Goal: Book appointment/travel/reservation

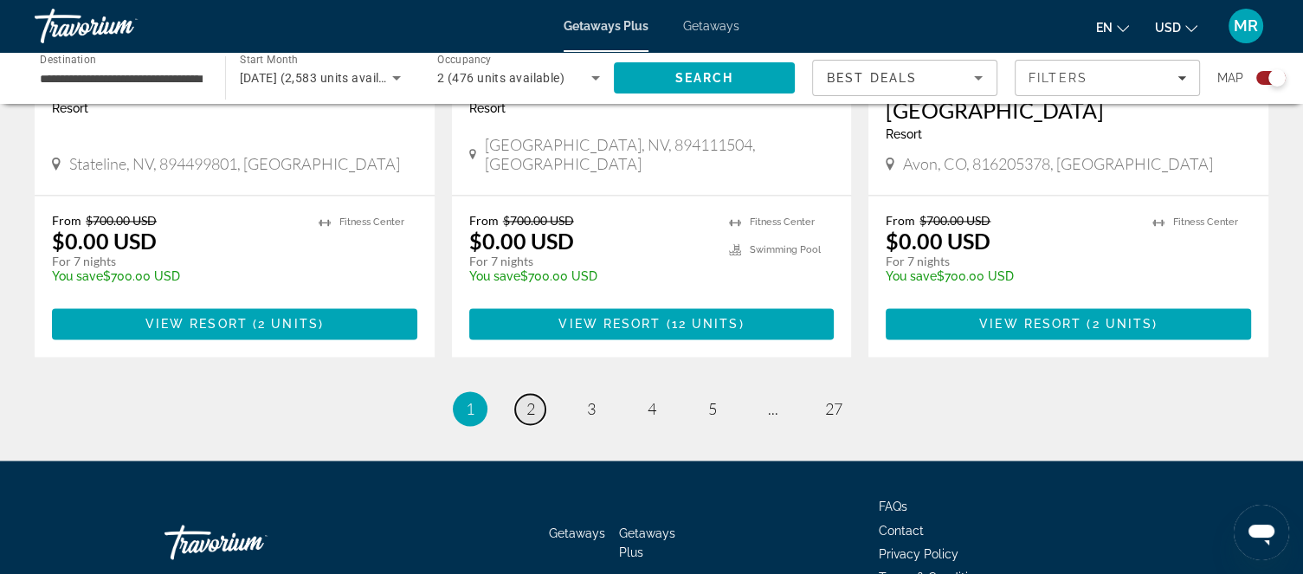
click at [528, 399] on span "2" at bounding box center [530, 408] width 9 height 19
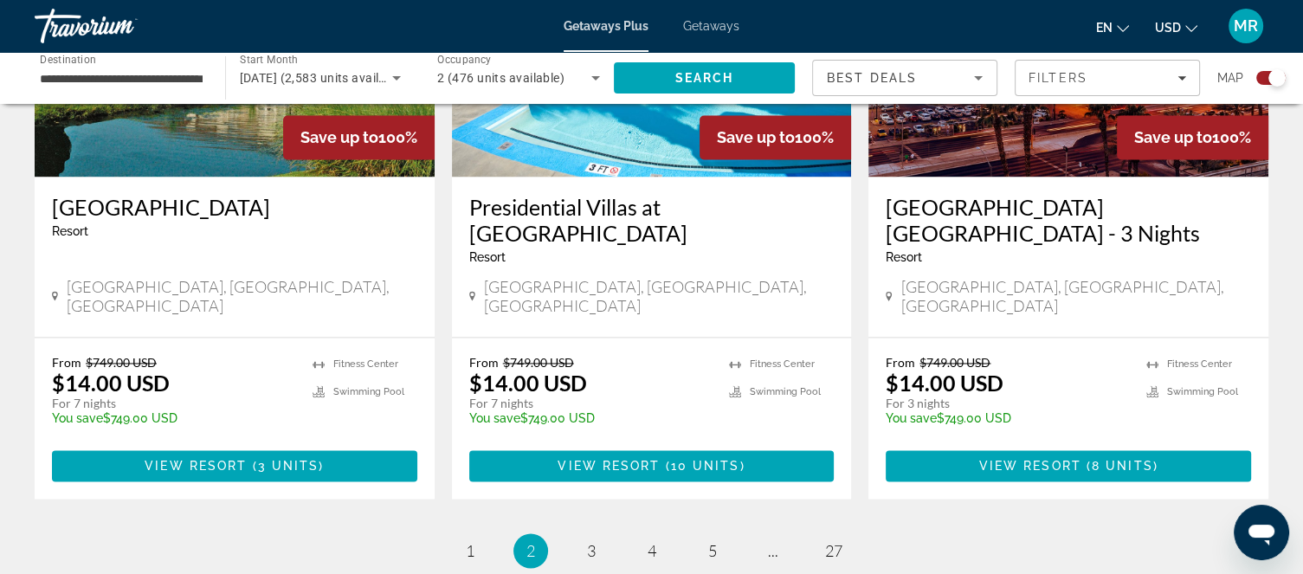
scroll to position [2667, 0]
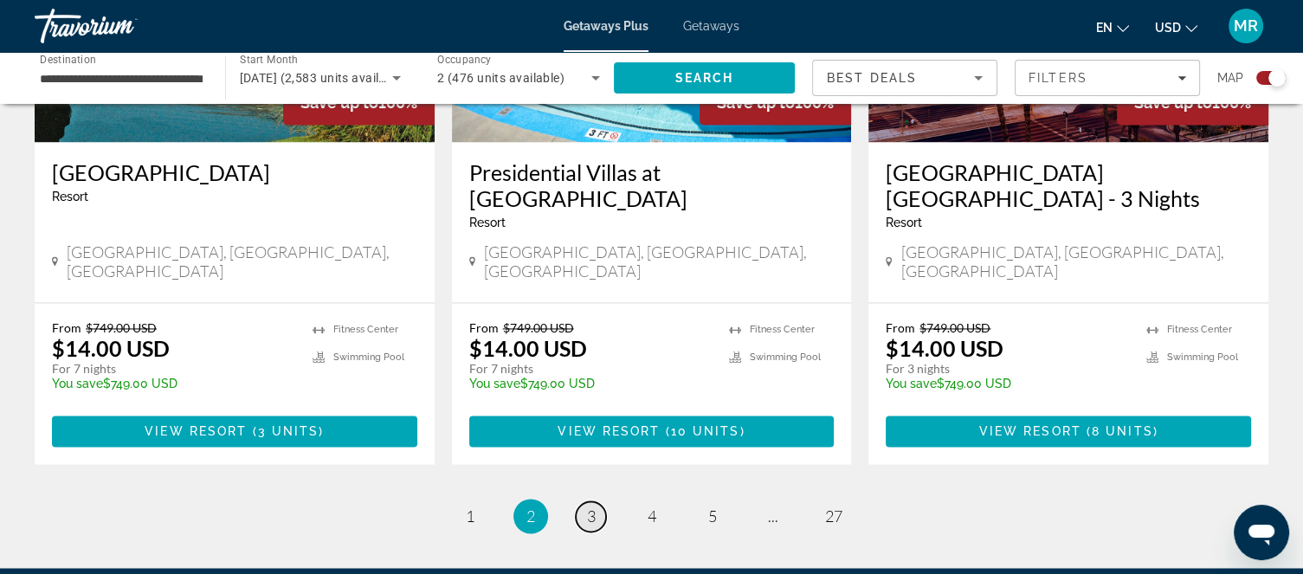
click at [592, 506] on span "3" at bounding box center [591, 515] width 9 height 19
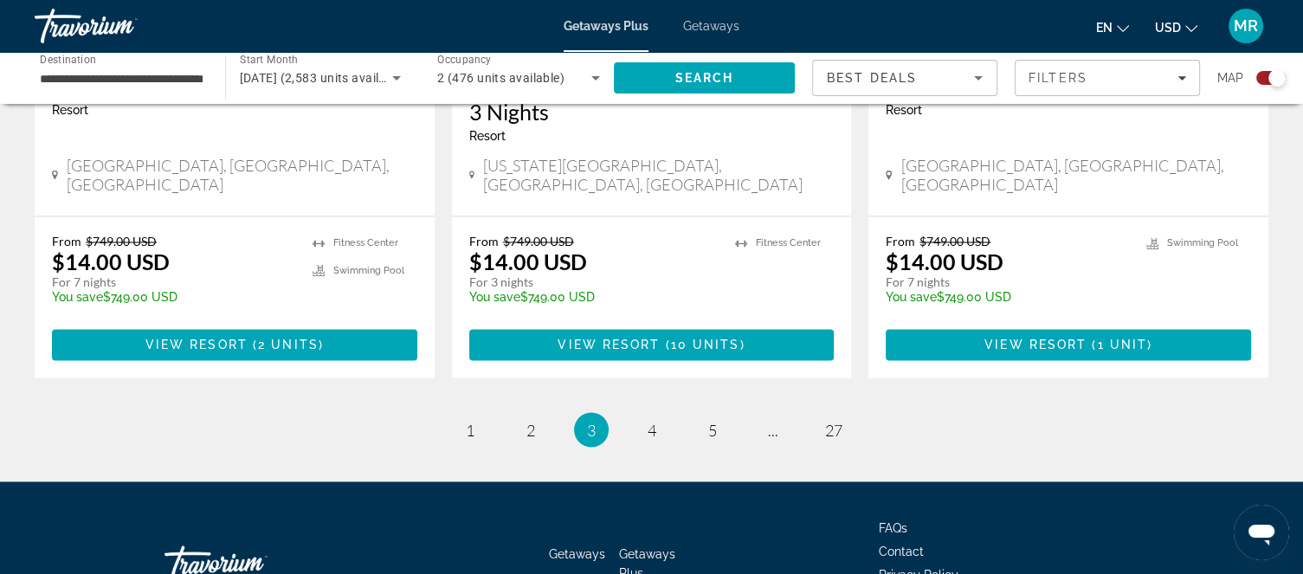
scroll to position [2867, 0]
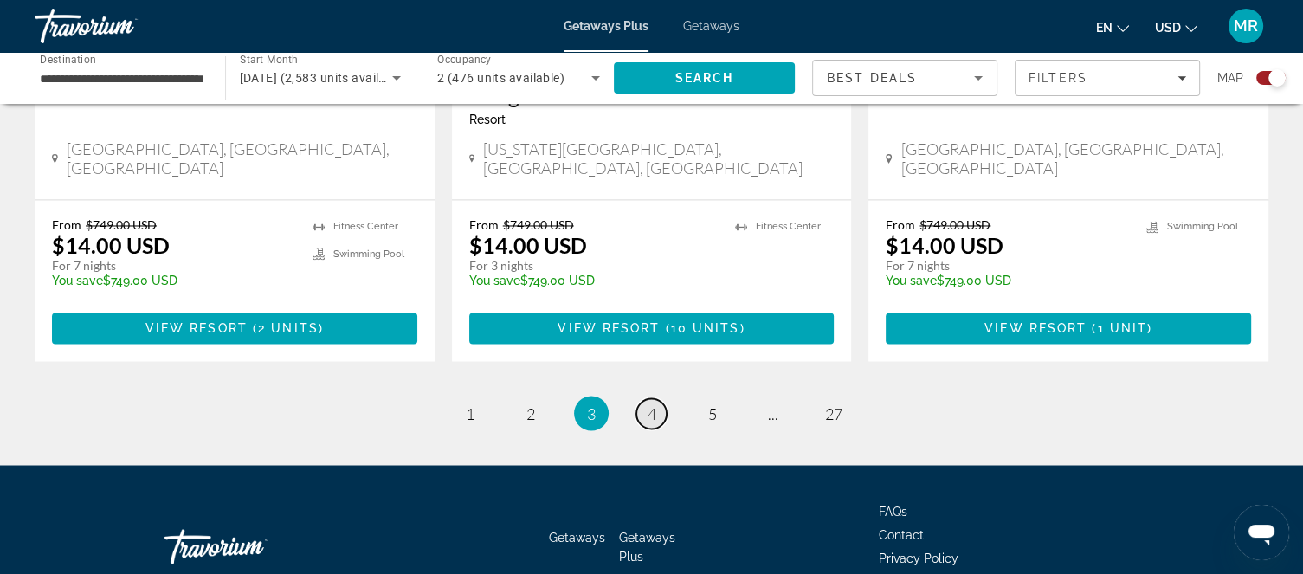
click at [651, 403] on span "4" at bounding box center [652, 412] width 9 height 19
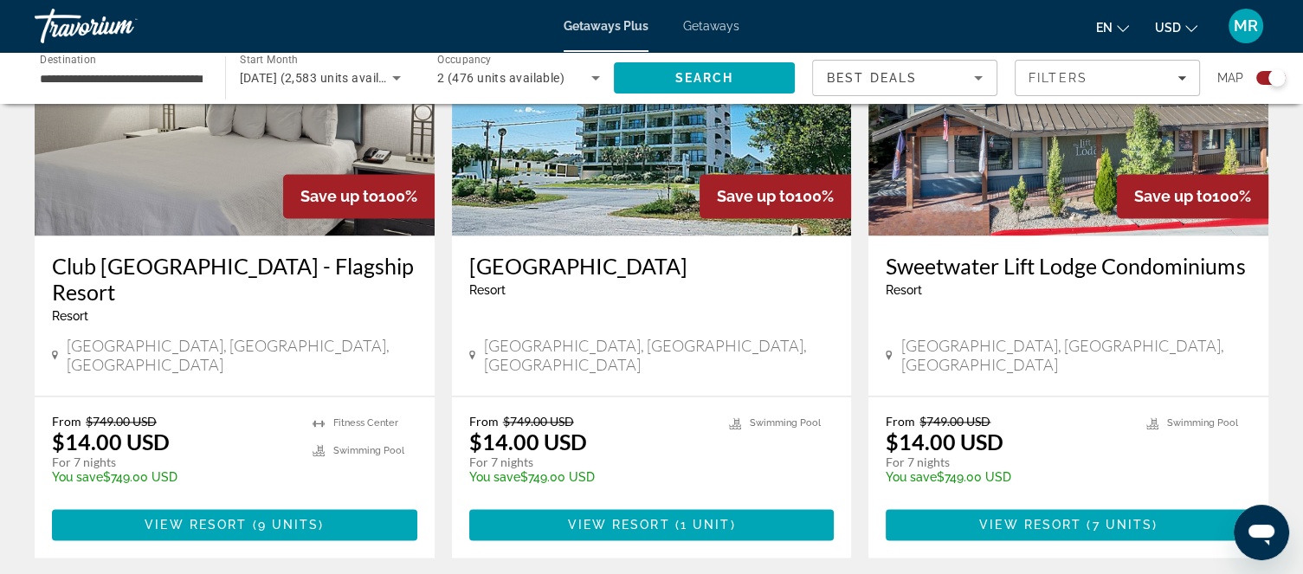
scroll to position [2667, 0]
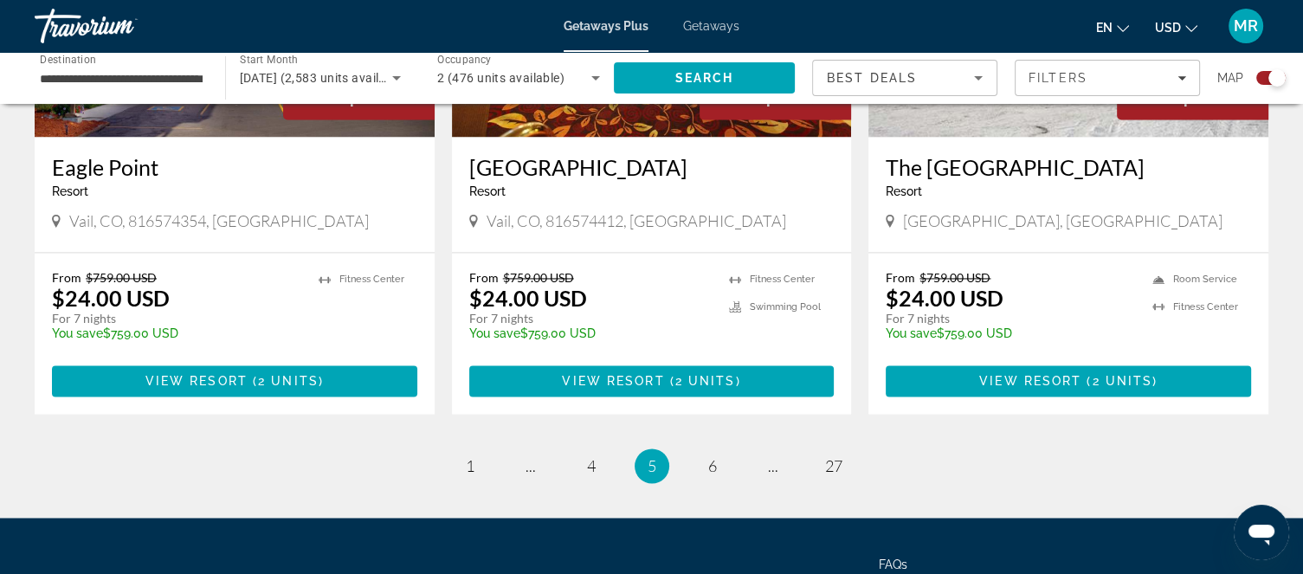
scroll to position [2736, 0]
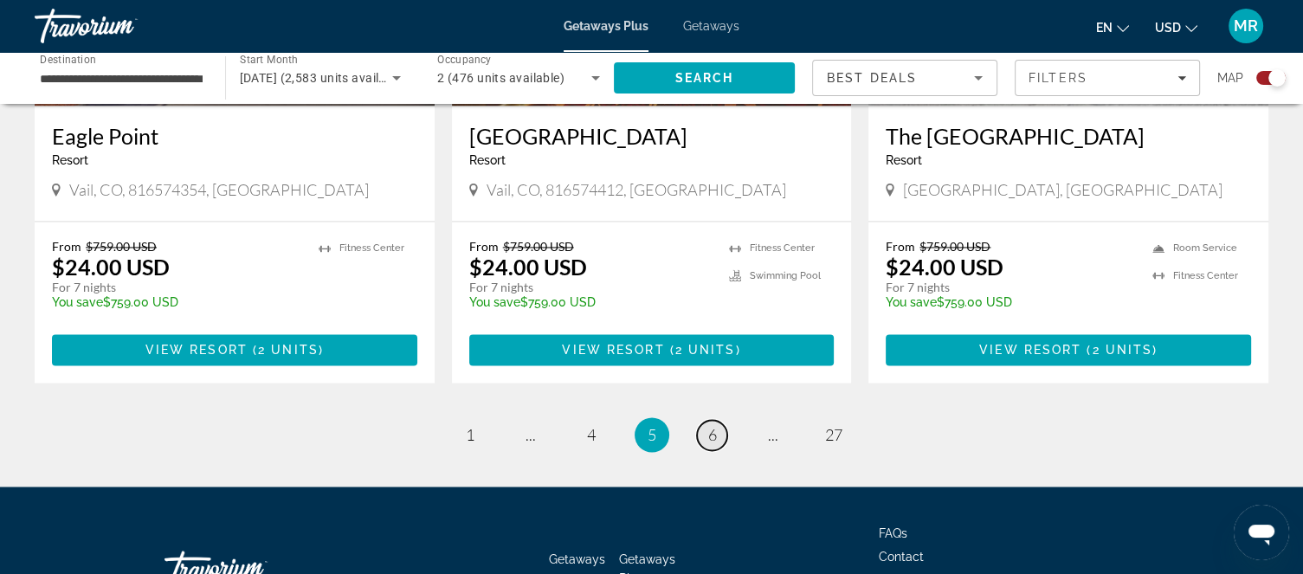
click at [713, 425] on span "6" at bounding box center [712, 434] width 9 height 19
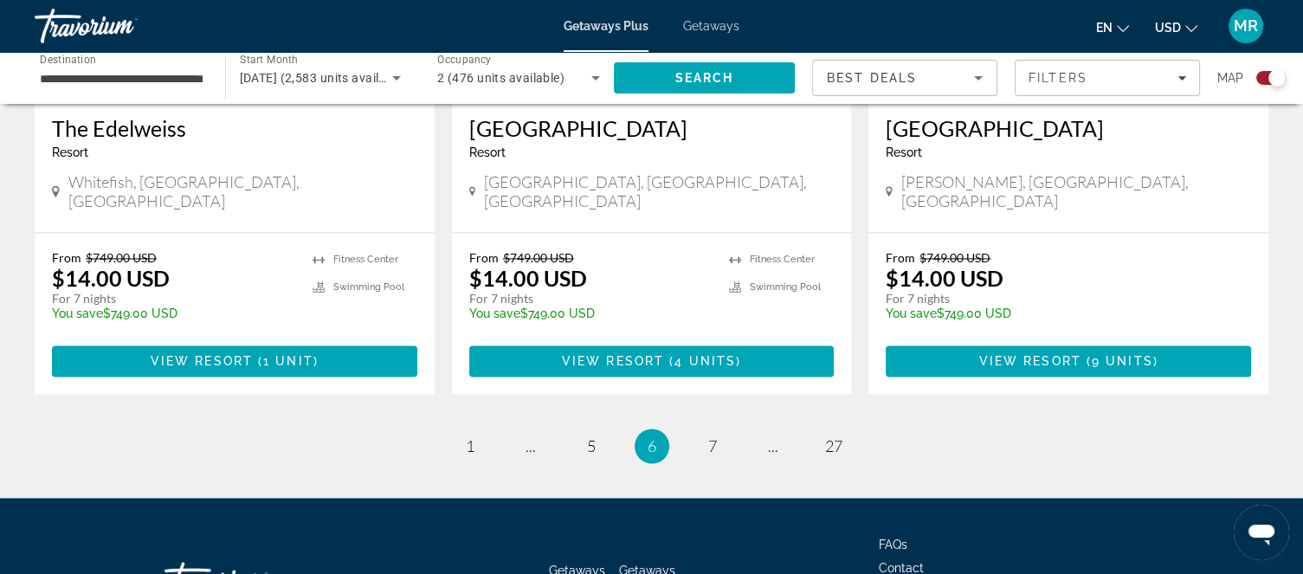
scroll to position [2788, 0]
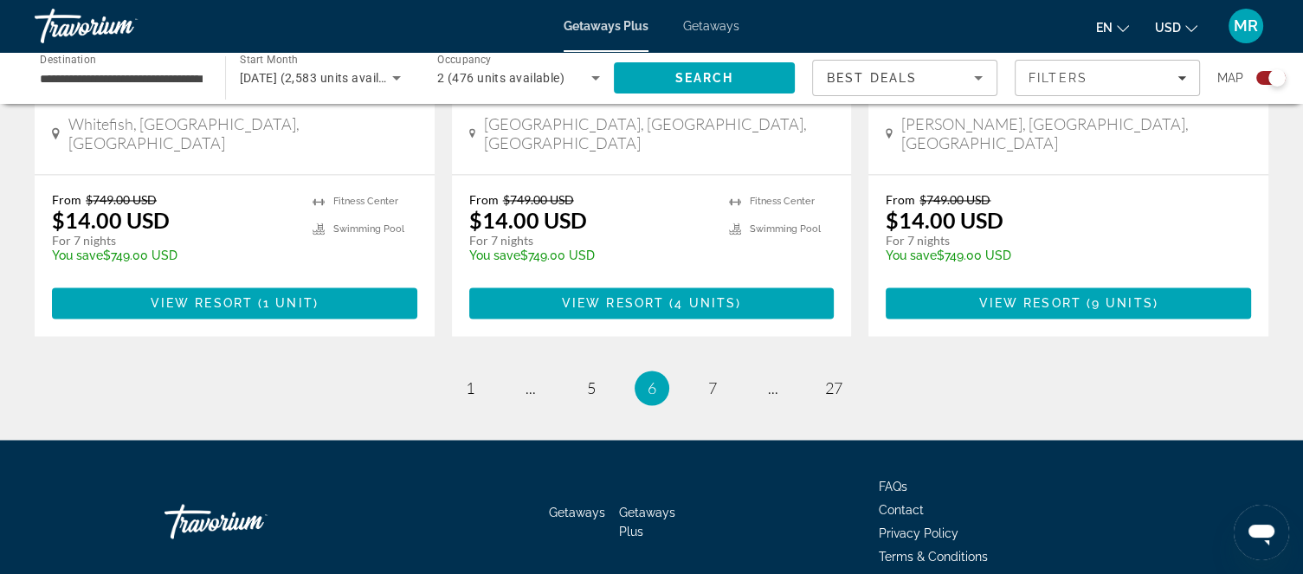
click at [642, 505] on span "Getaways Plus" at bounding box center [647, 521] width 56 height 33
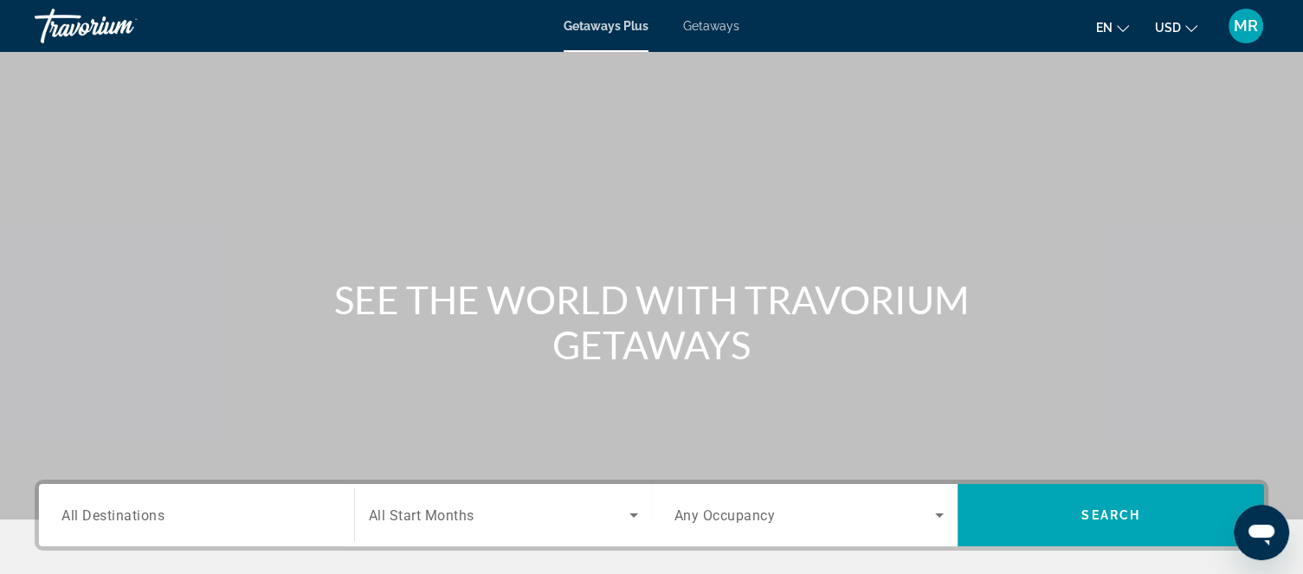
click at [139, 517] on span "All Destinations" at bounding box center [112, 514] width 103 height 16
click at [139, 517] on input "Destination All Destinations" at bounding box center [196, 516] width 270 height 21
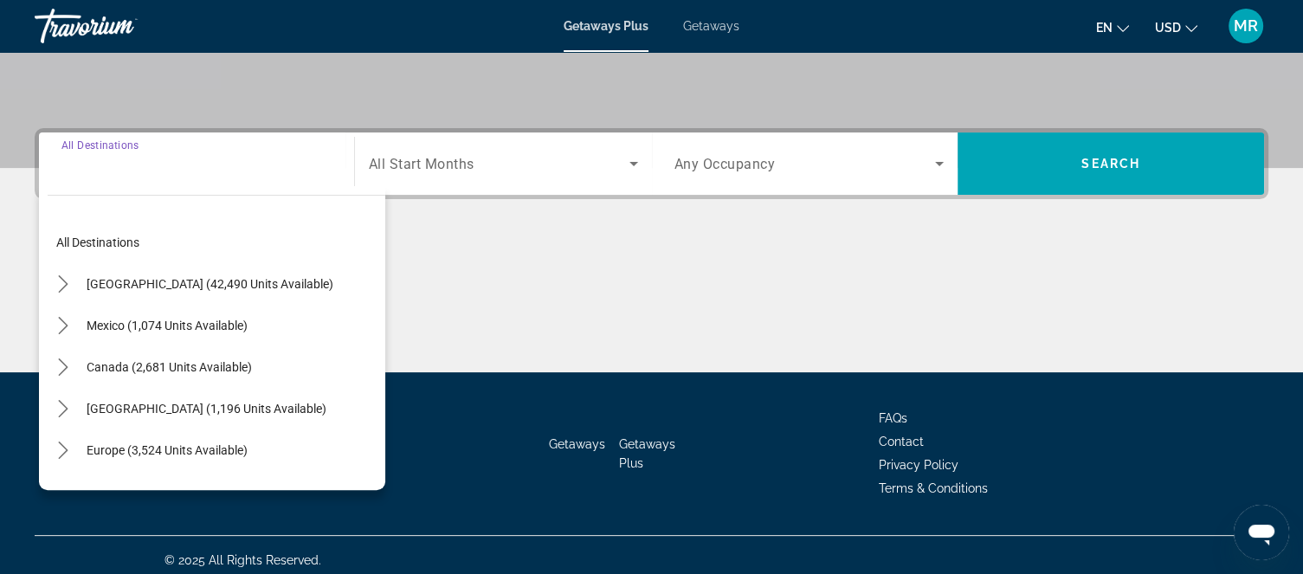
scroll to position [361, 0]
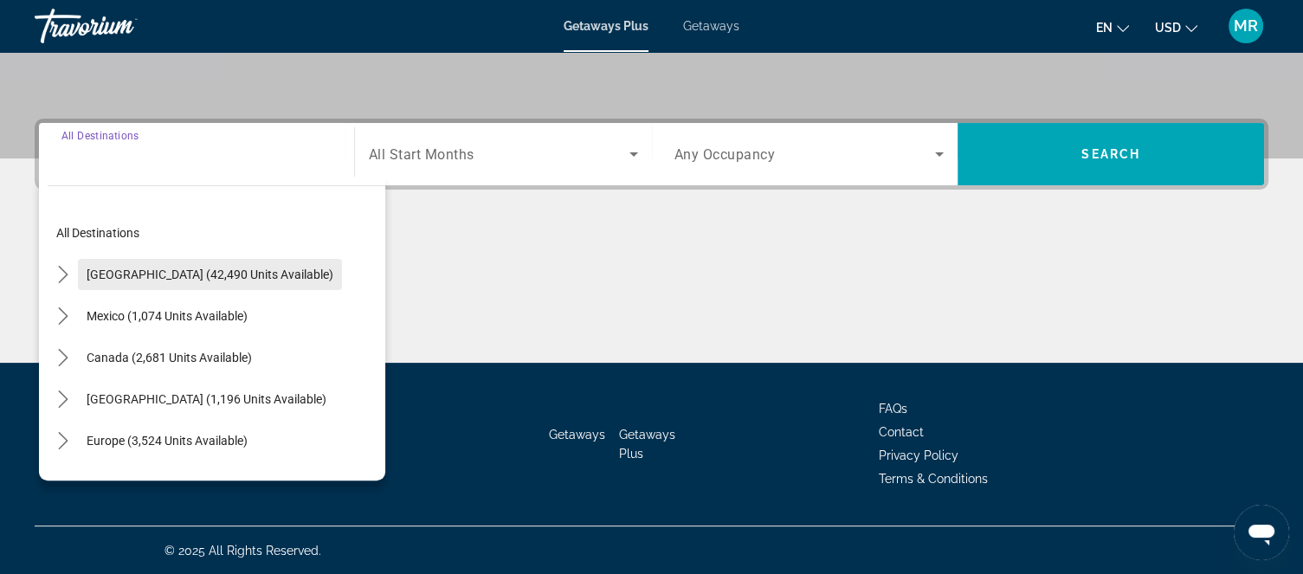
click at [244, 269] on span "[GEOGRAPHIC_DATA] (42,490 units available)" at bounding box center [210, 275] width 247 height 14
type input "**********"
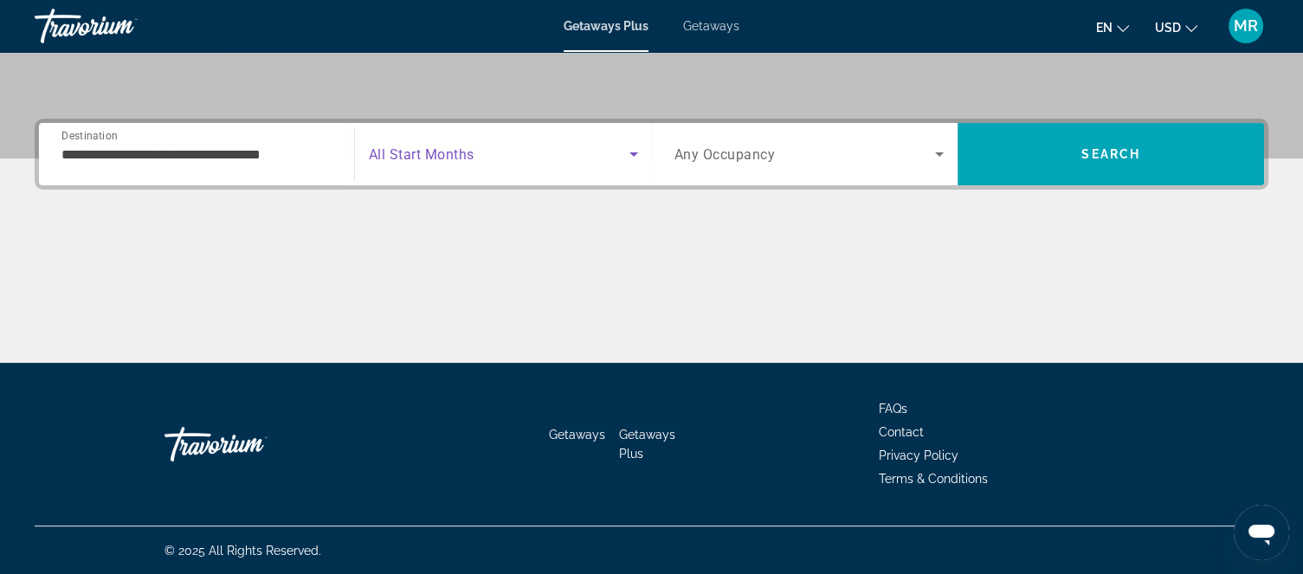
click at [634, 151] on icon "Search widget" at bounding box center [633, 154] width 21 height 21
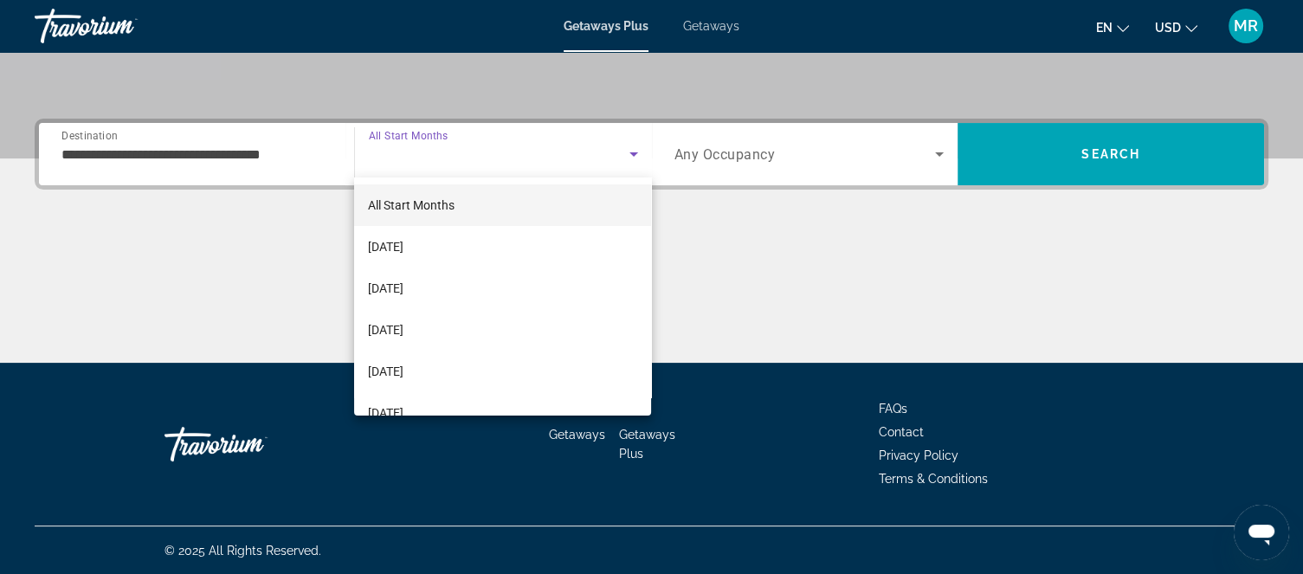
scroll to position [35, 0]
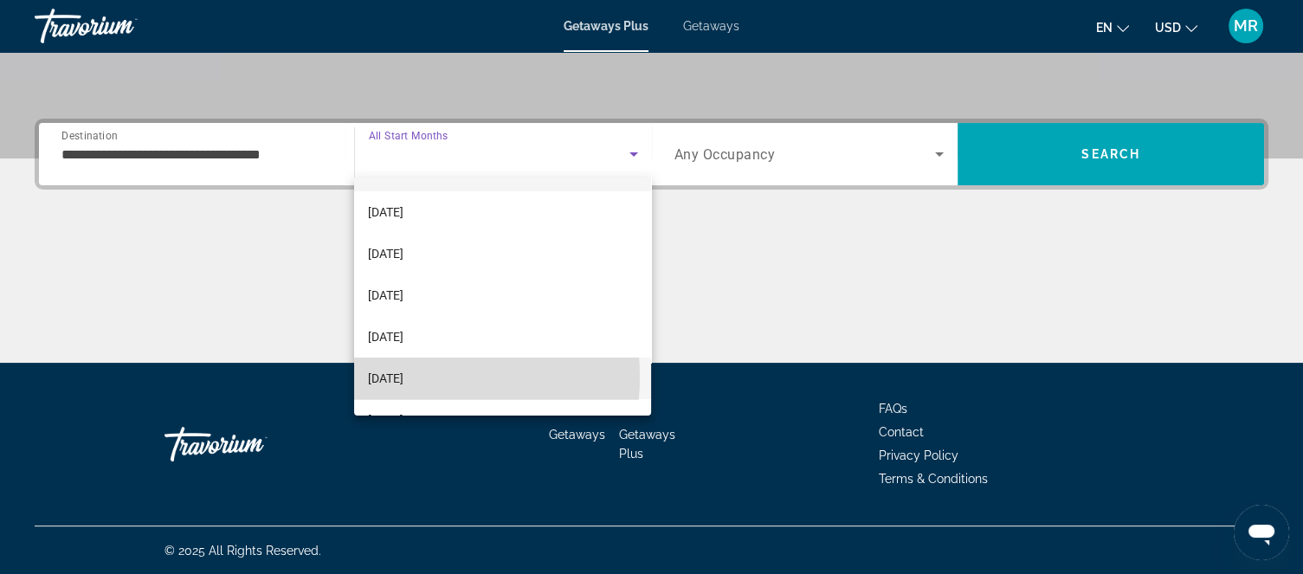
click at [403, 377] on span "[DATE]" at bounding box center [385, 378] width 35 height 21
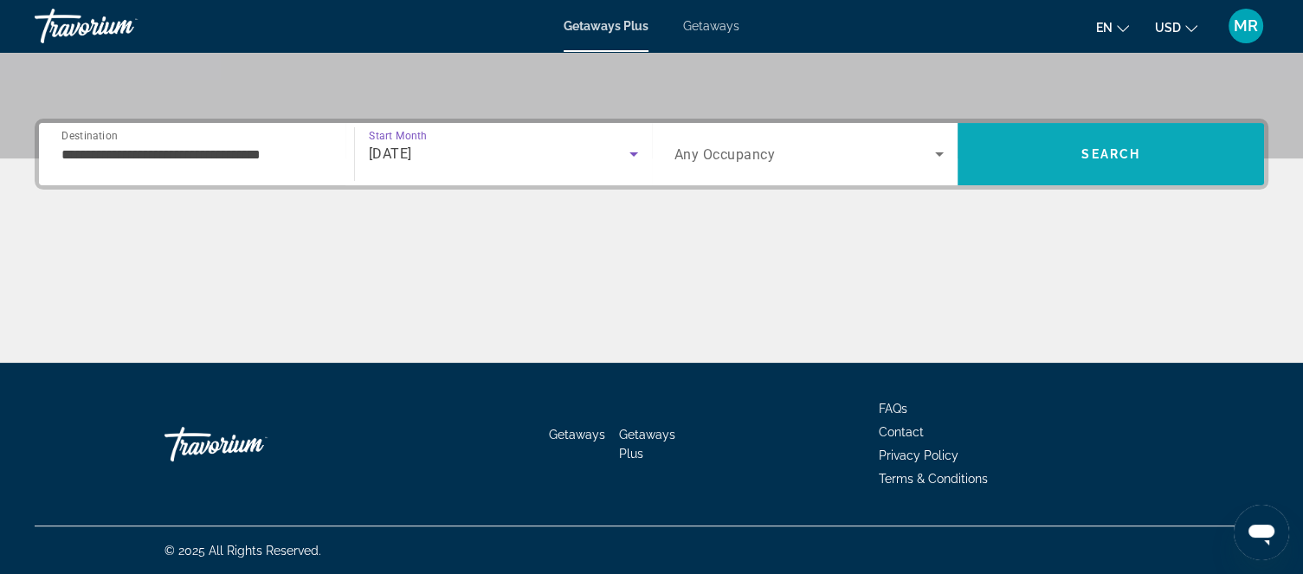
click at [1093, 135] on span "Search" at bounding box center [1111, 154] width 306 height 42
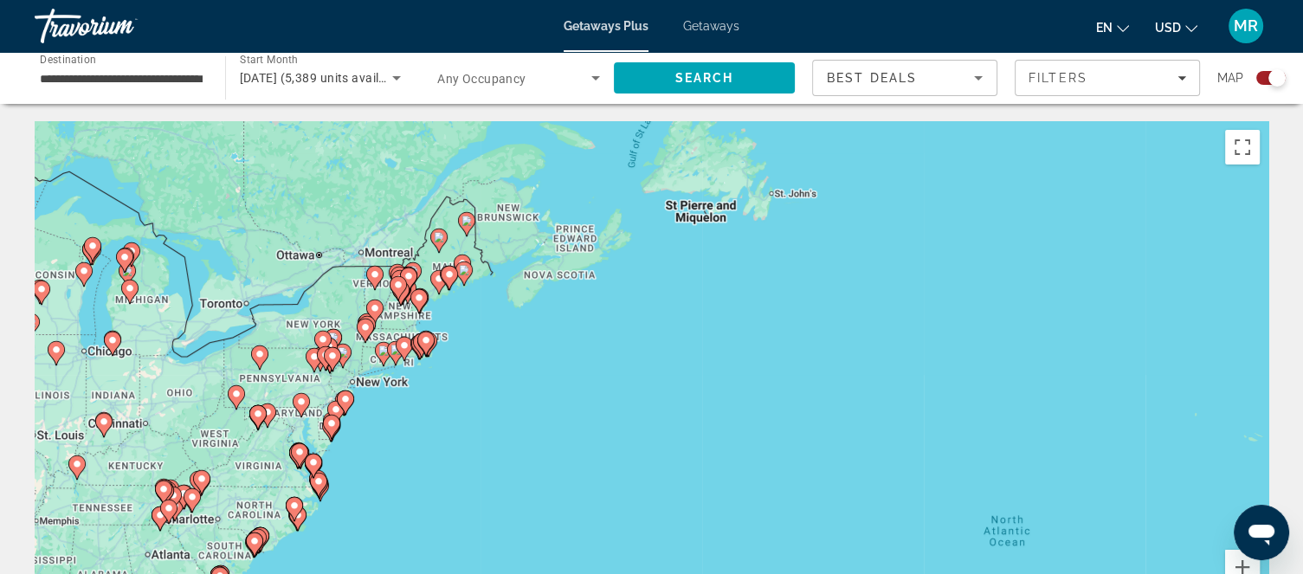
click at [409, 445] on div "To activate drag with keyboard, press Alt + Enter. Once in keyboard drag state,…" at bounding box center [652, 380] width 1234 height 519
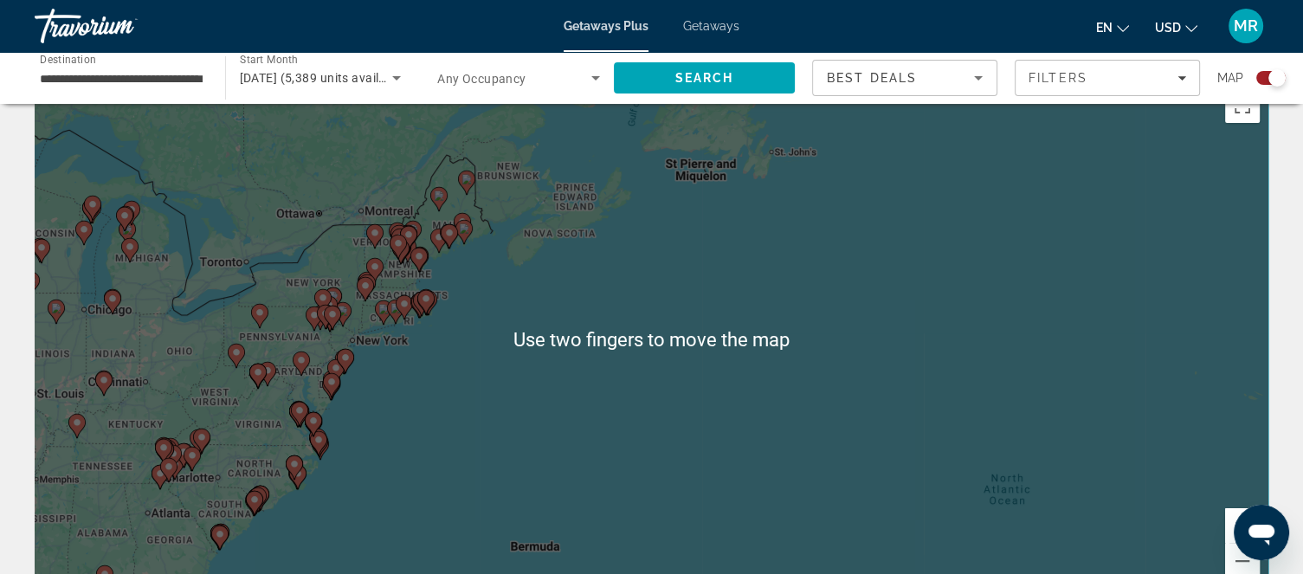
scroll to position [45, 0]
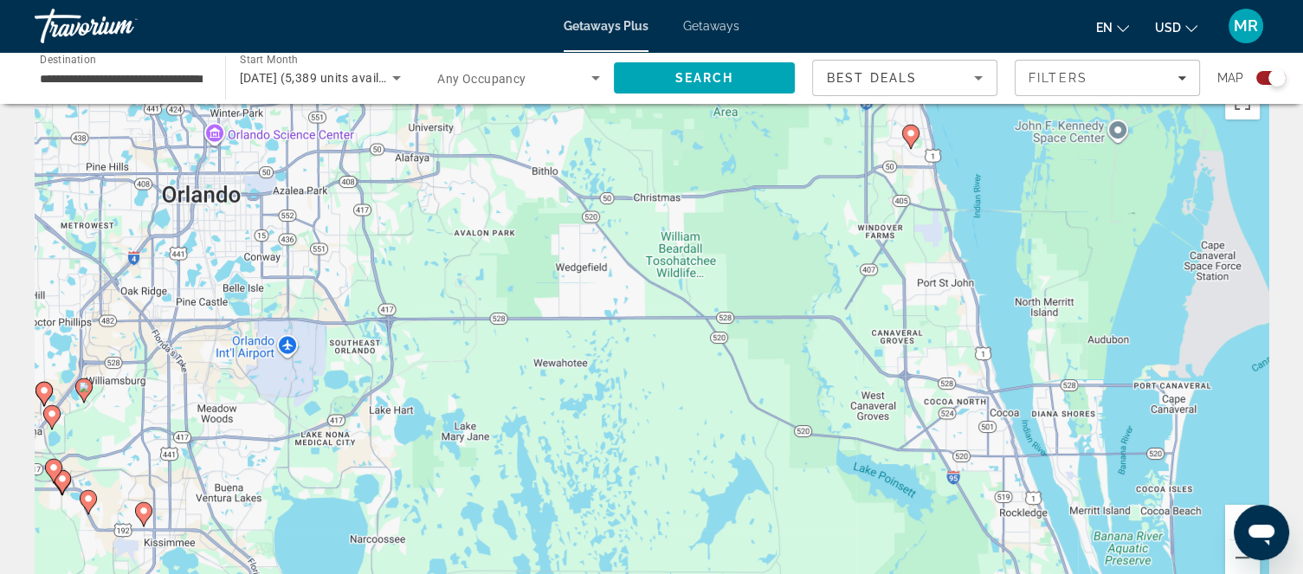
click at [84, 388] on image "Main content" at bounding box center [84, 387] width 10 height 10
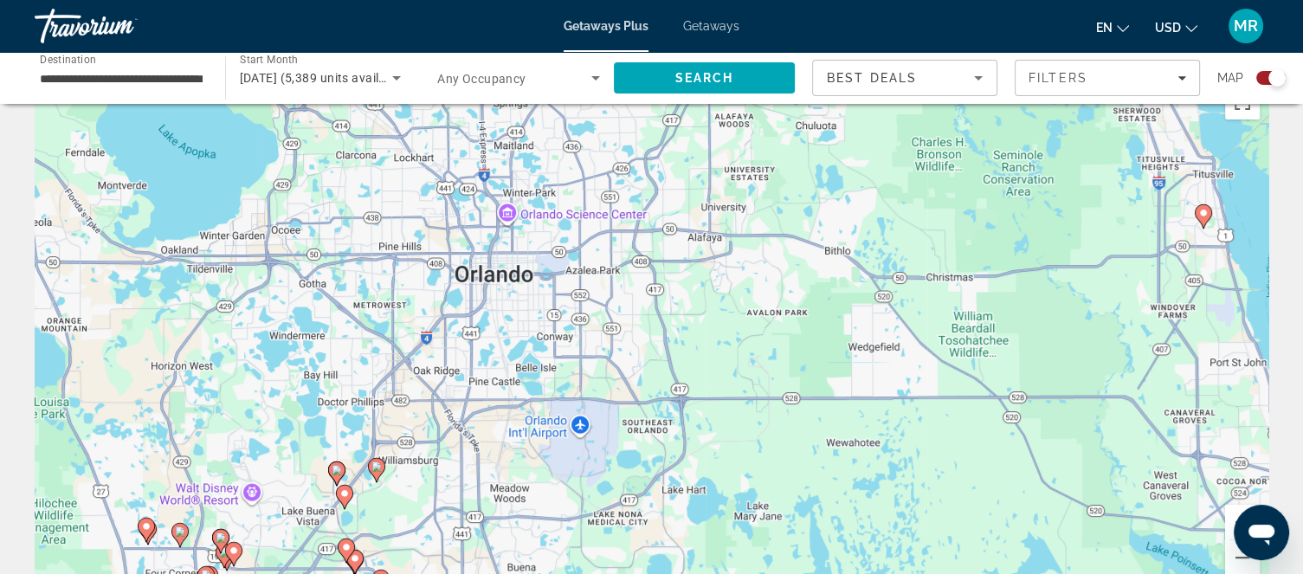
click at [377, 469] on image "Main content" at bounding box center [376, 466] width 10 height 10
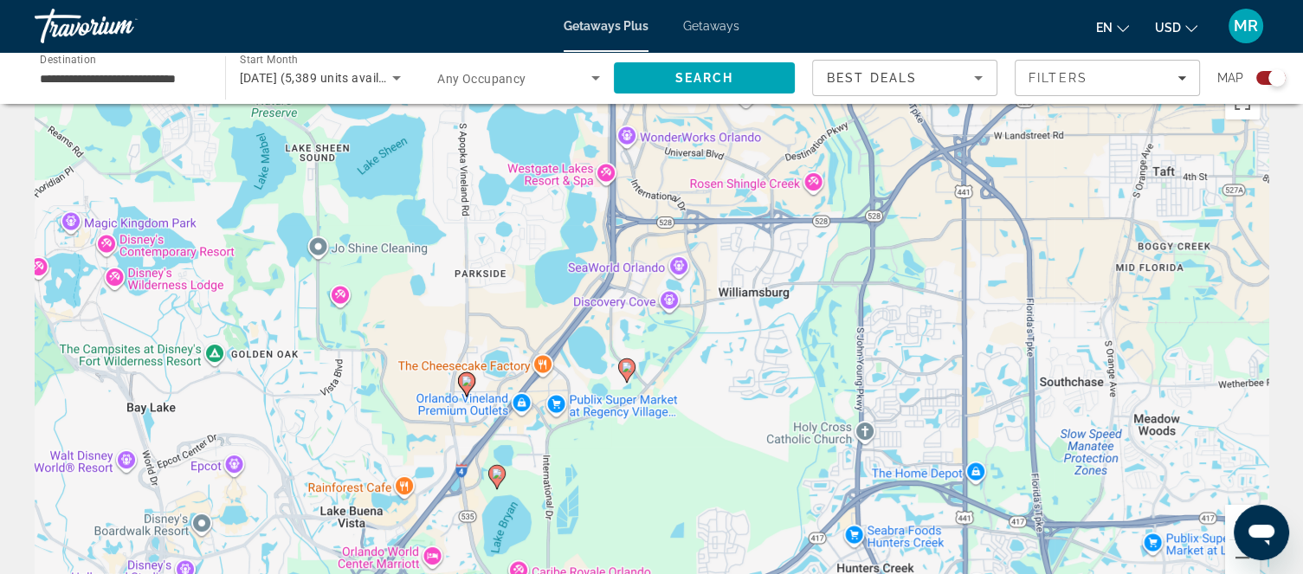
click at [466, 384] on image "Main content" at bounding box center [466, 381] width 10 height 10
type input "**********"
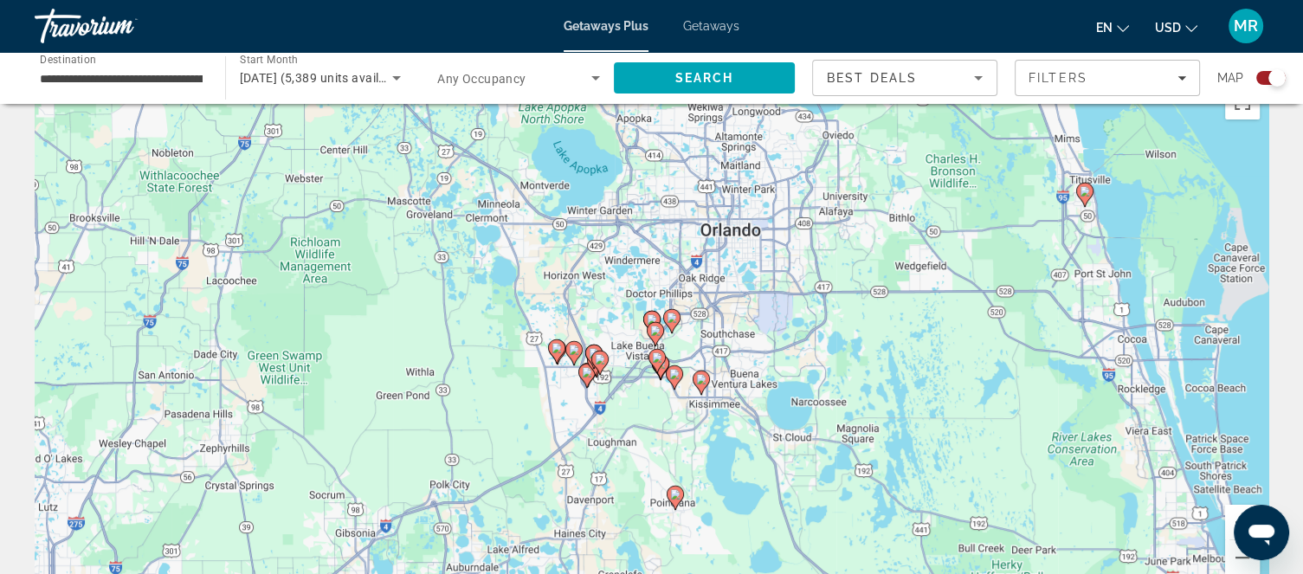
click at [675, 313] on image "Main content" at bounding box center [672, 318] width 10 height 10
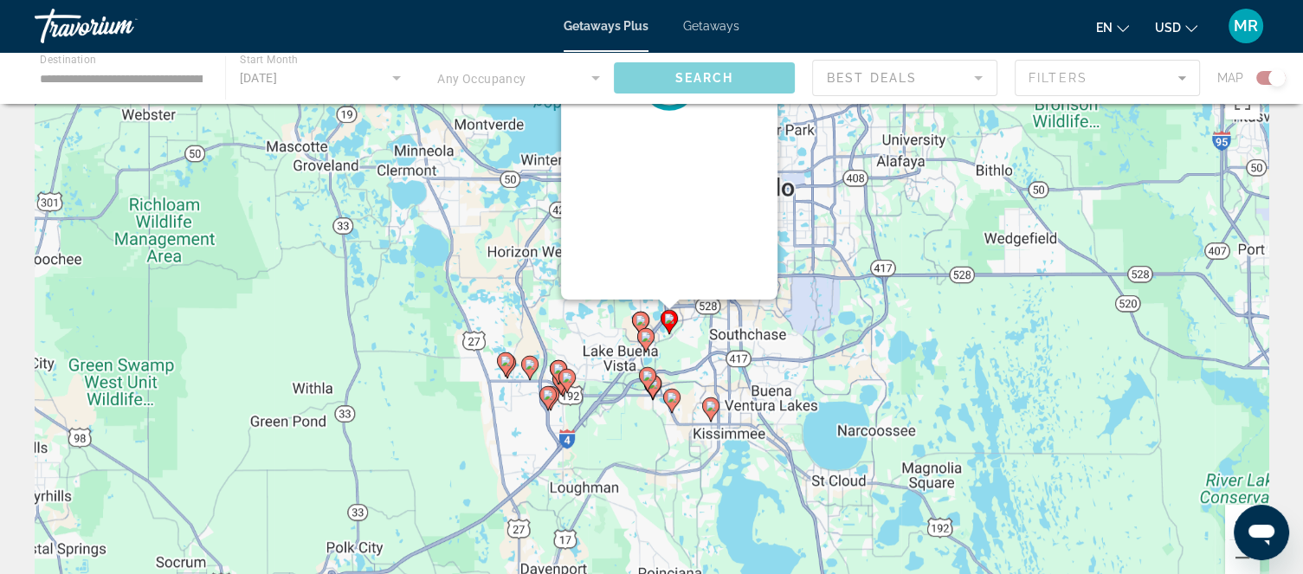
scroll to position [0, 0]
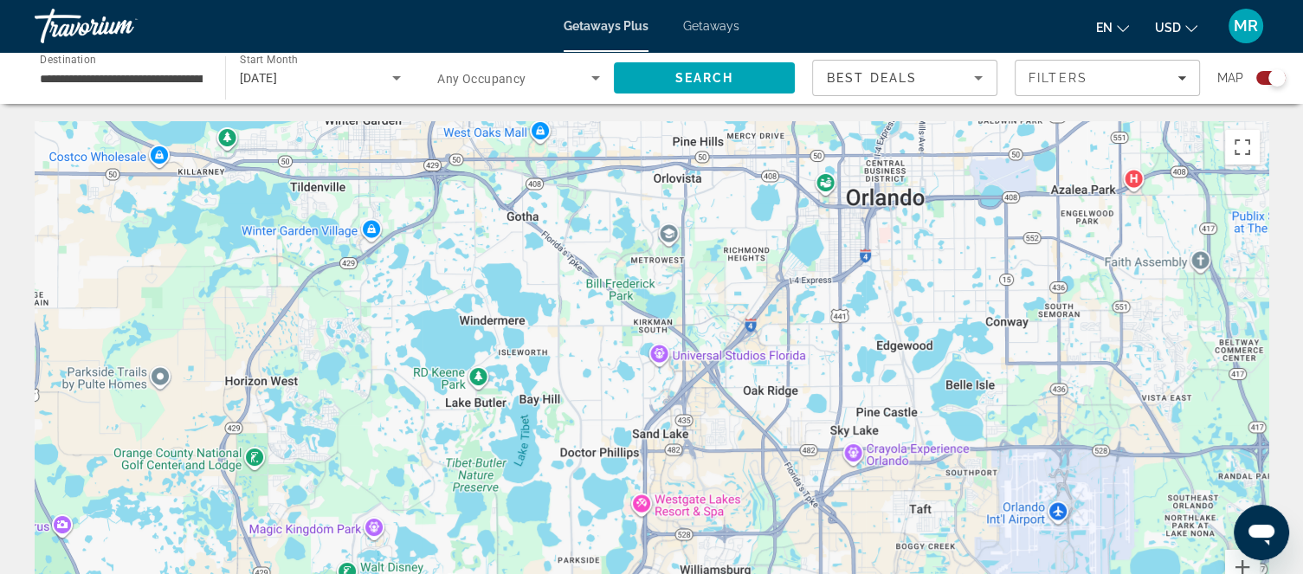
click at [771, 369] on div "To activate drag with keyboard, press Alt + Enter. Once in keyboard drag state,…" at bounding box center [652, 380] width 1234 height 519
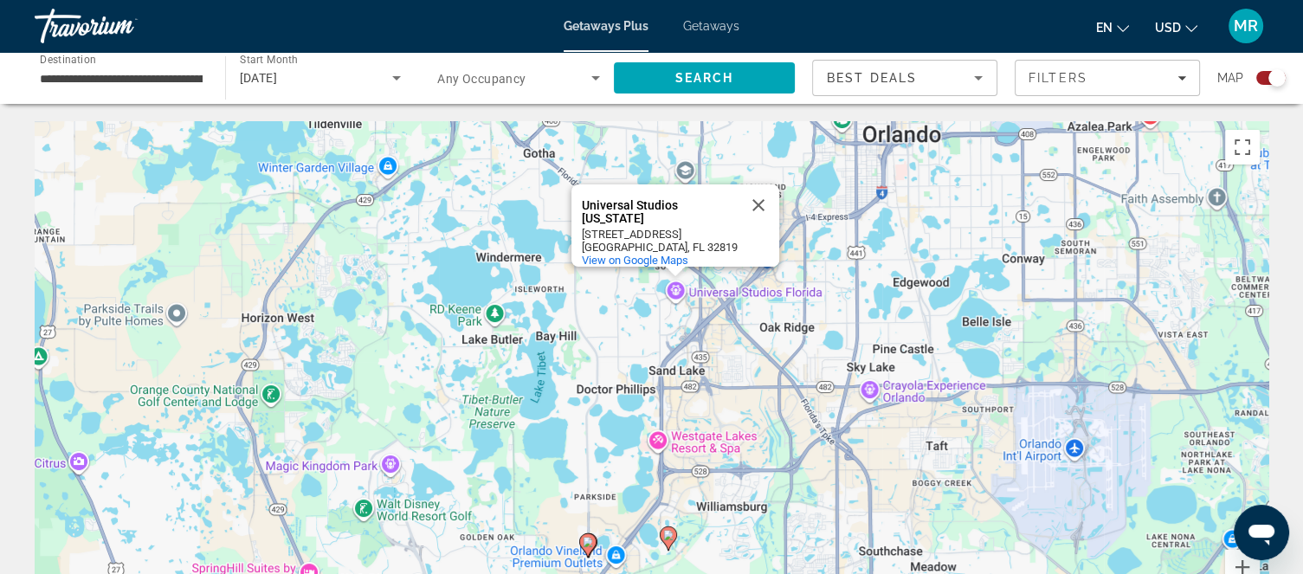
click at [672, 543] on icon "Main content" at bounding box center [668, 538] width 16 height 23
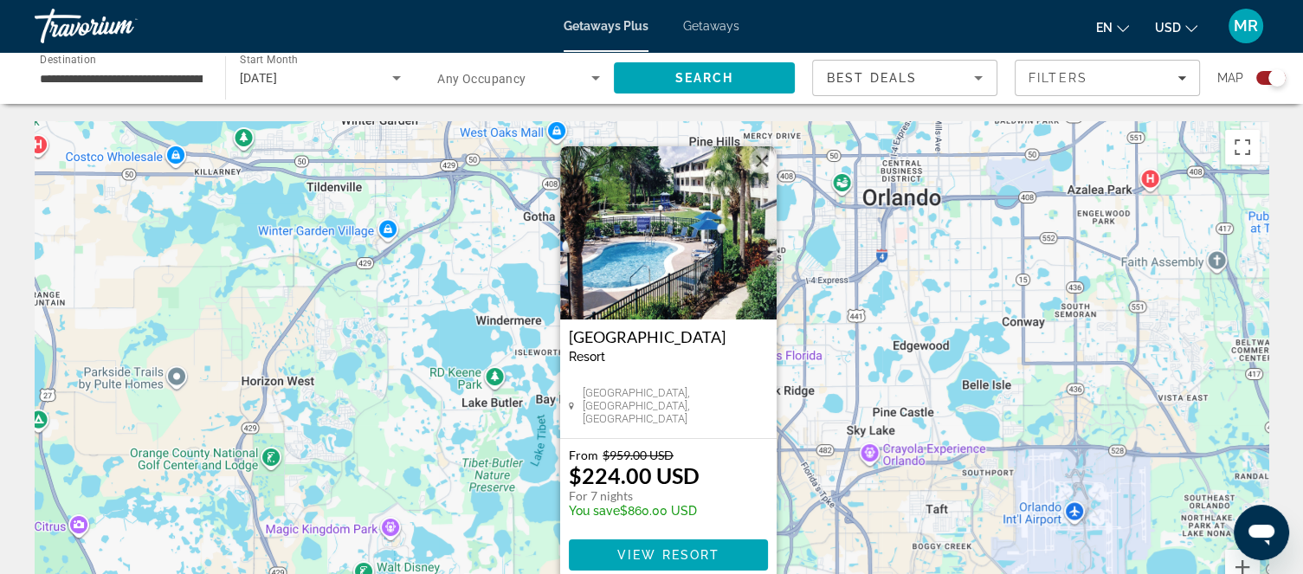
click at [762, 157] on button "Close" at bounding box center [762, 161] width 26 height 26
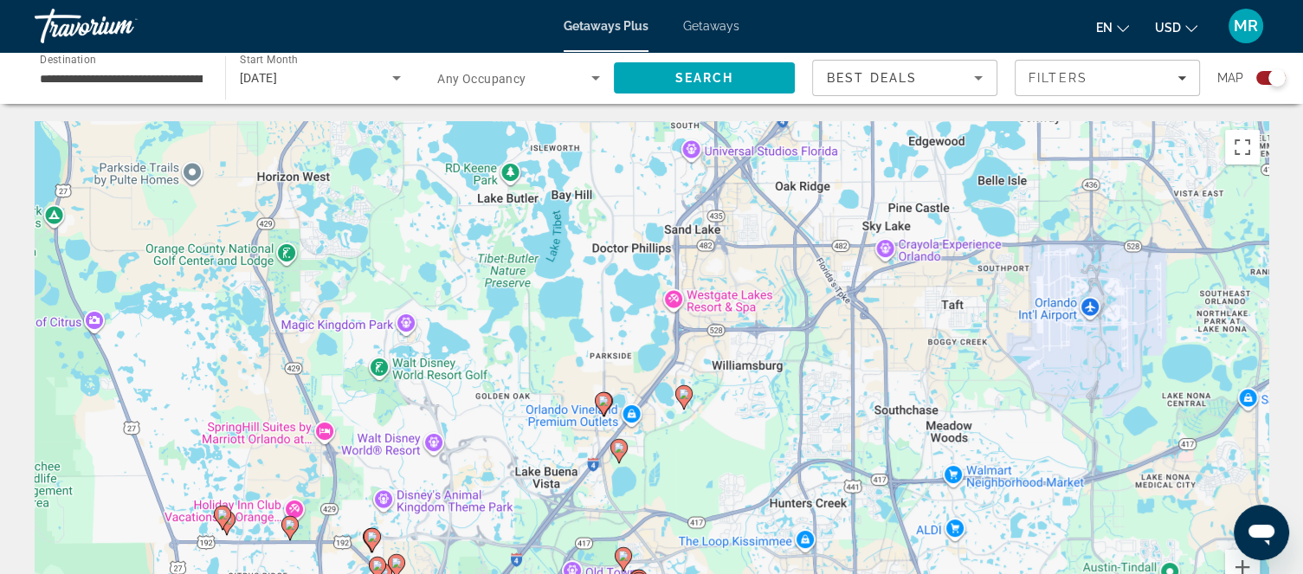
click at [683, 393] on image "Main content" at bounding box center [684, 394] width 10 height 10
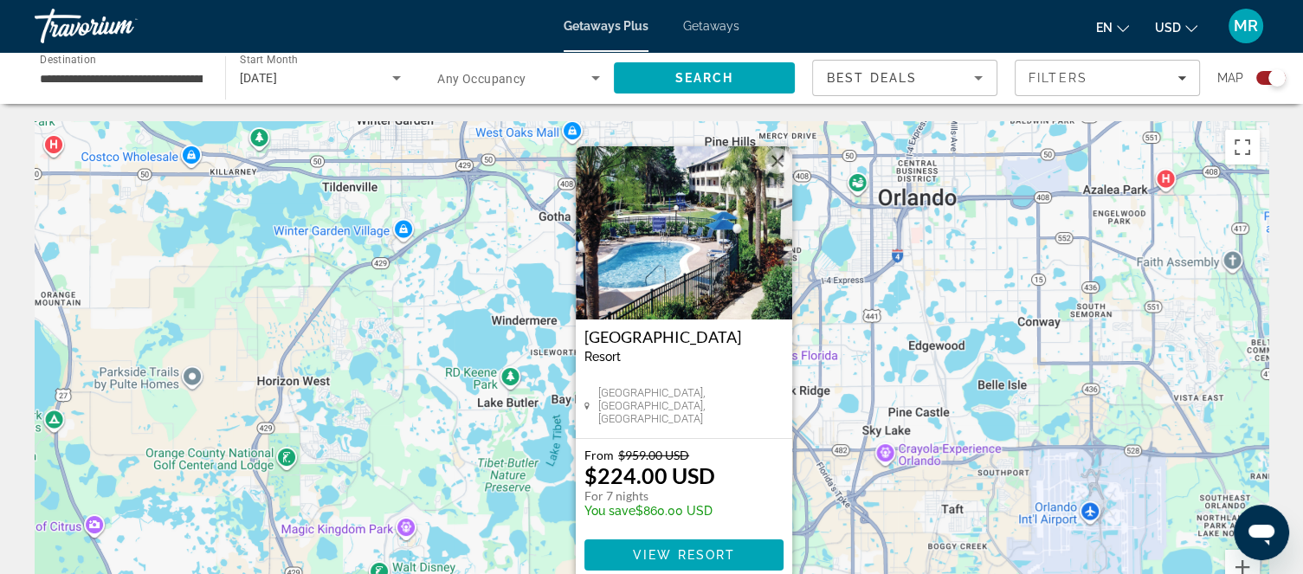
click at [693, 252] on img "Main content" at bounding box center [684, 232] width 216 height 173
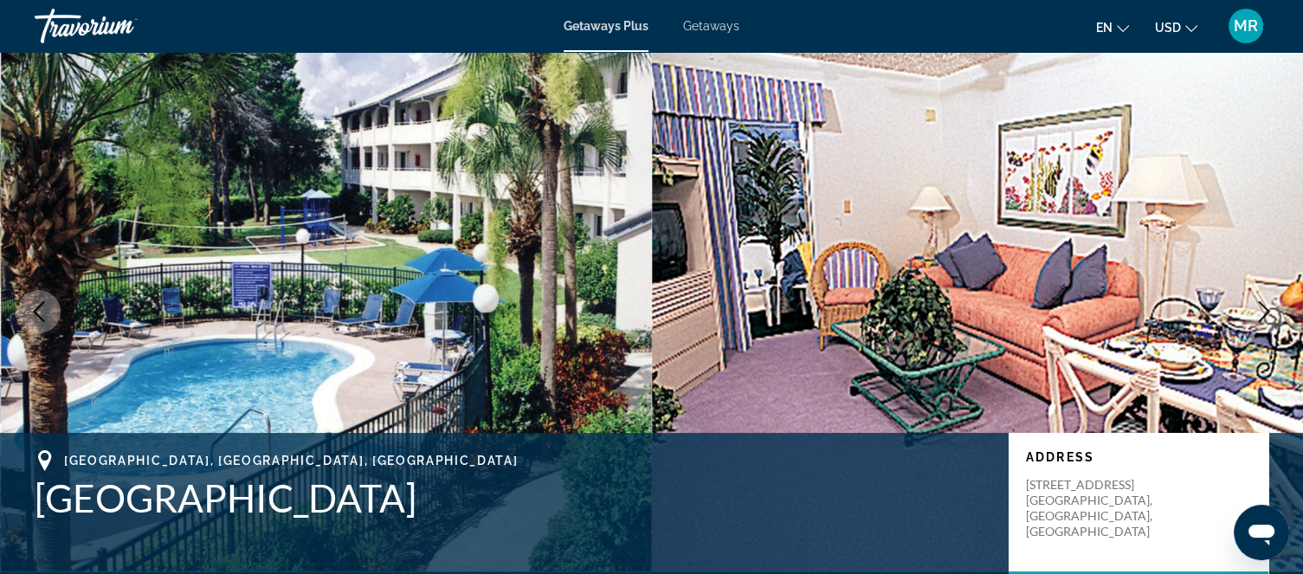
click at [738, 359] on img "Main content" at bounding box center [978, 311] width 652 height 519
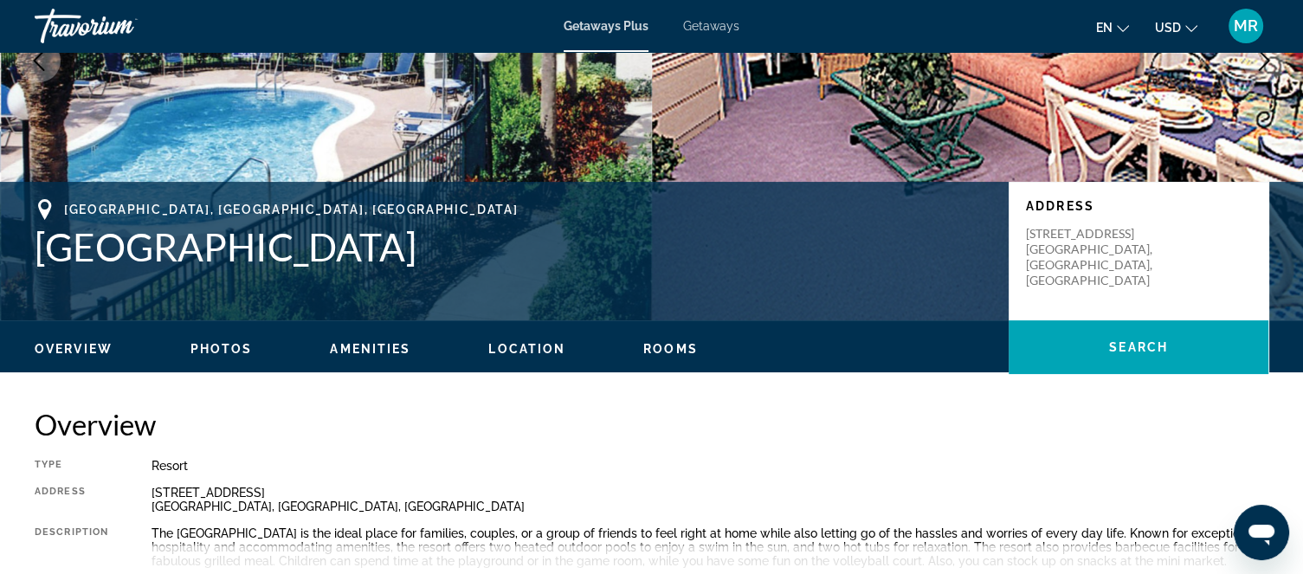
scroll to position [257, 0]
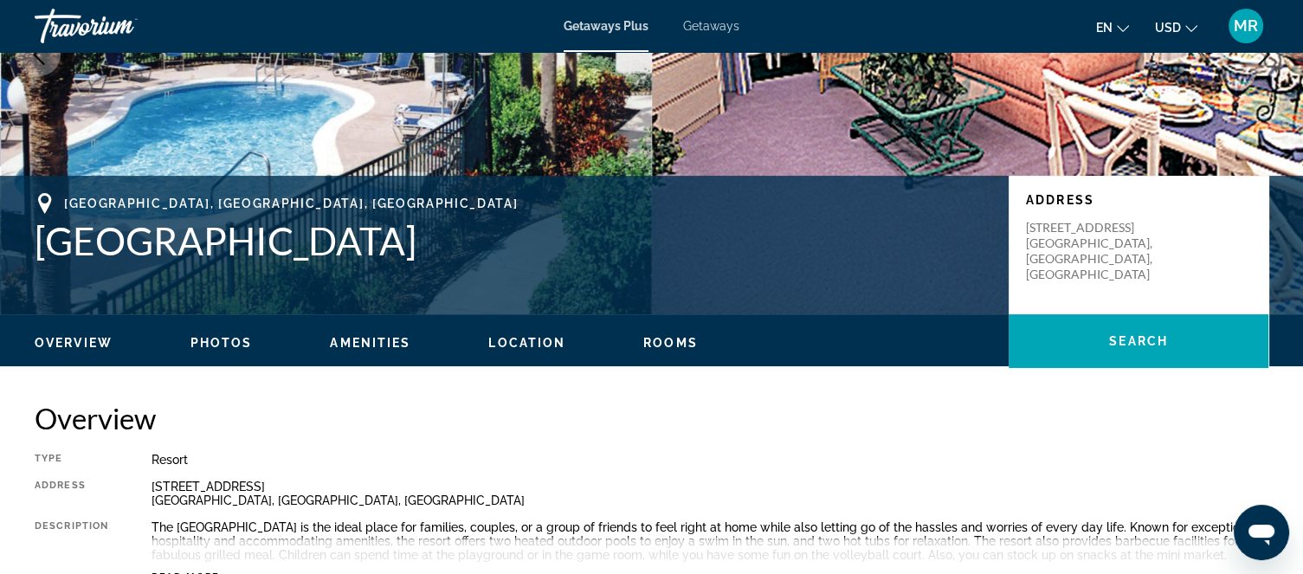
click at [663, 405] on h2 "Overview" at bounding box center [652, 418] width 1234 height 35
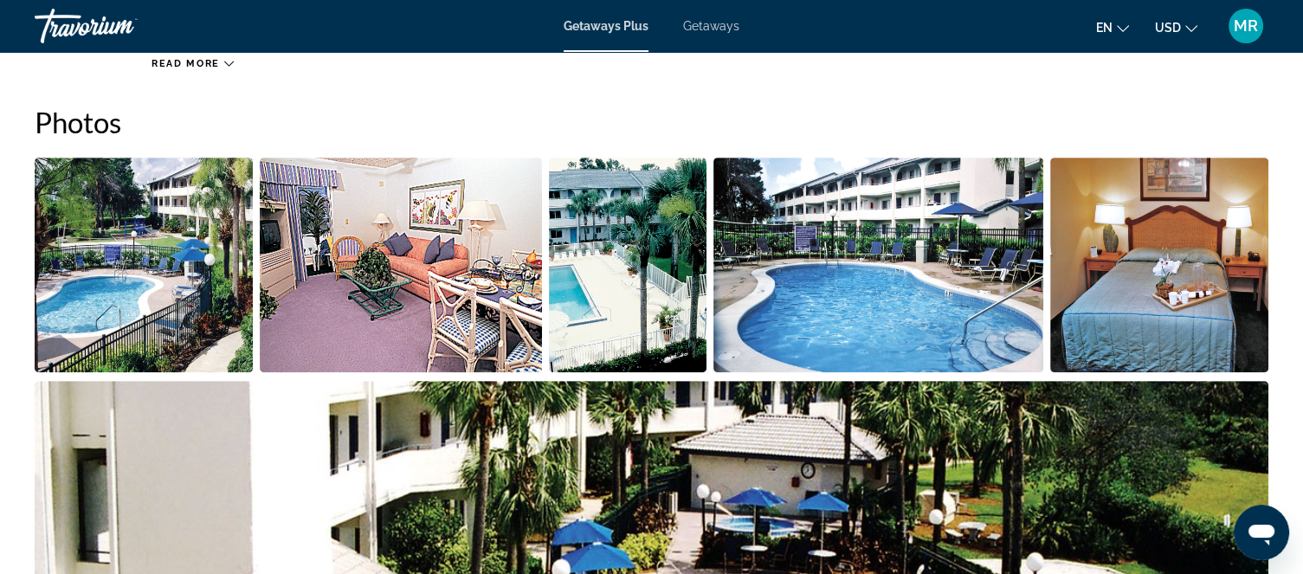
scroll to position [772, 0]
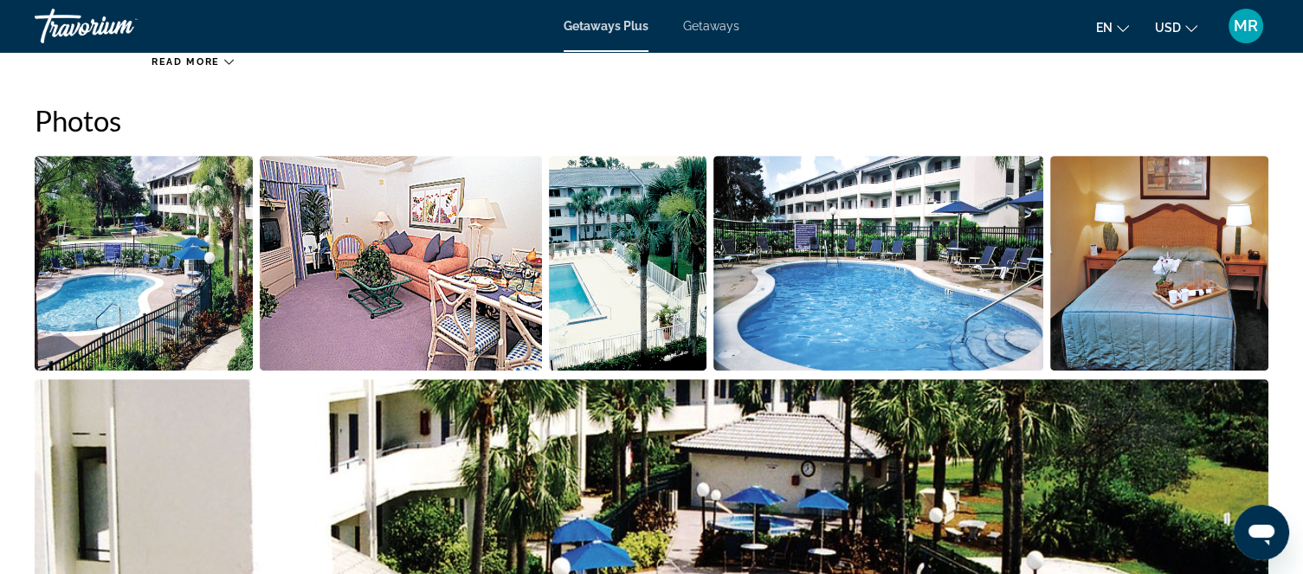
click at [642, 462] on img "Open full-screen image slider" at bounding box center [652, 486] width 1234 height 215
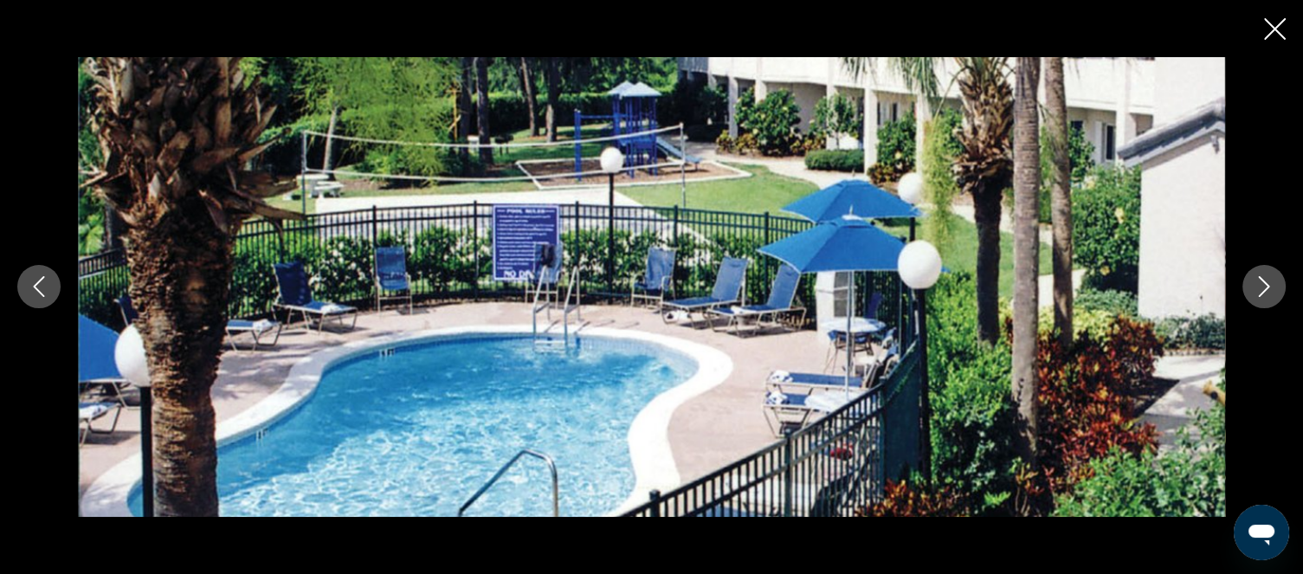
scroll to position [1243, 0]
click at [1255, 273] on button "Next image" at bounding box center [1263, 286] width 43 height 43
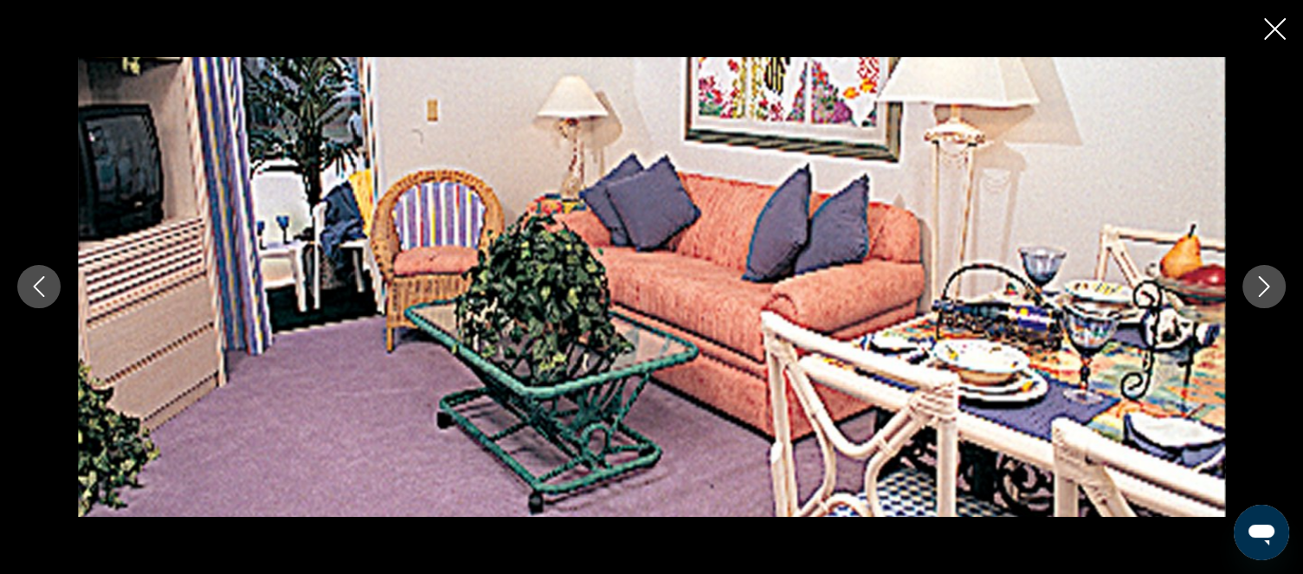
click at [1261, 283] on icon "Next image" at bounding box center [1264, 286] width 21 height 21
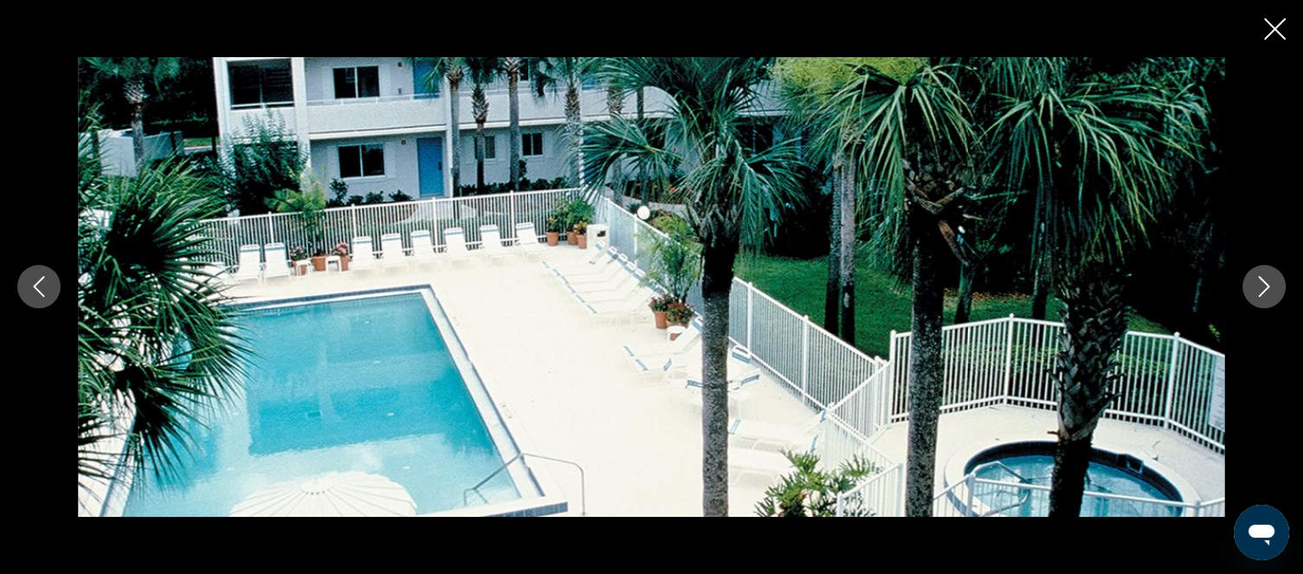
click at [1263, 284] on icon "Next image" at bounding box center [1264, 286] width 21 height 21
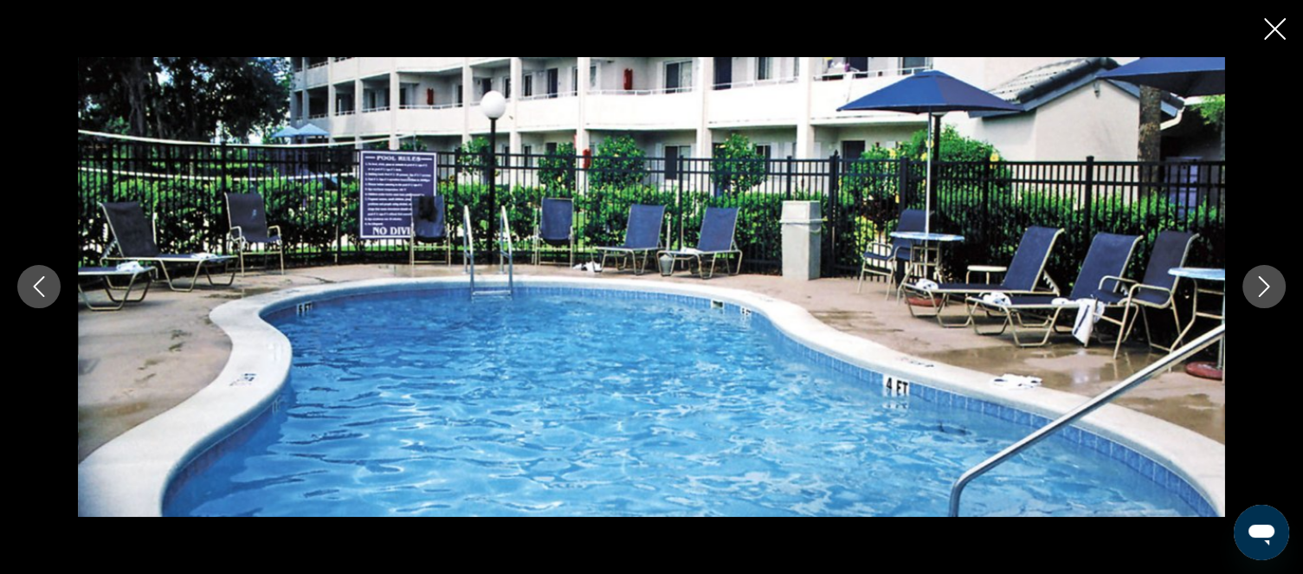
click at [1256, 289] on icon "Next image" at bounding box center [1264, 286] width 21 height 21
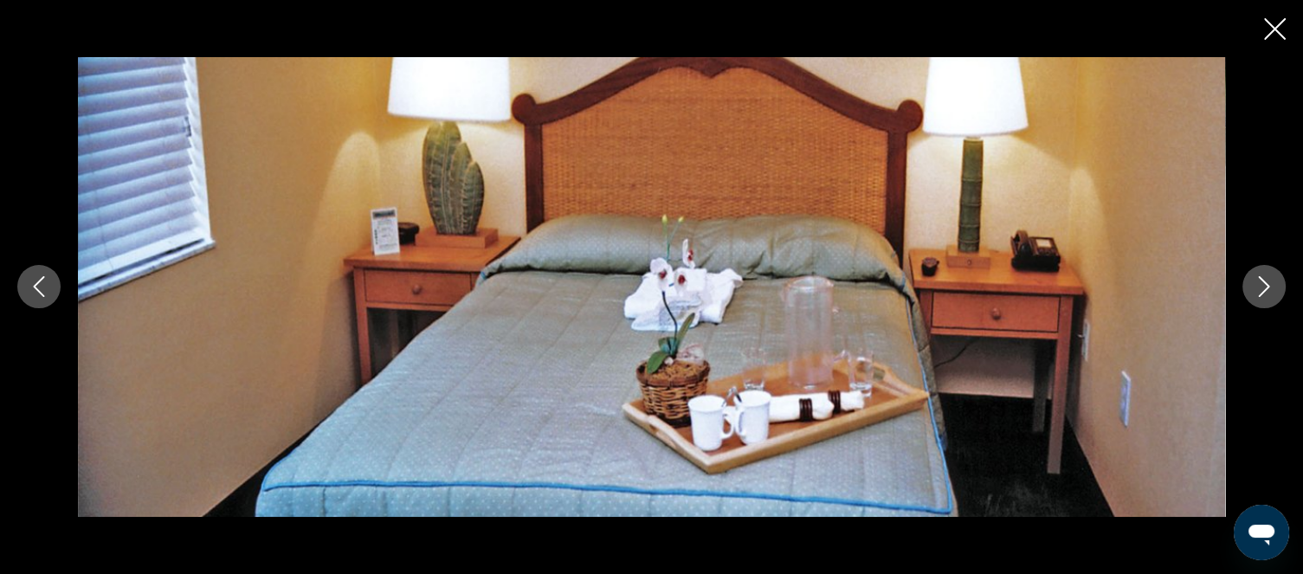
click at [1259, 282] on icon "Next image" at bounding box center [1264, 286] width 21 height 21
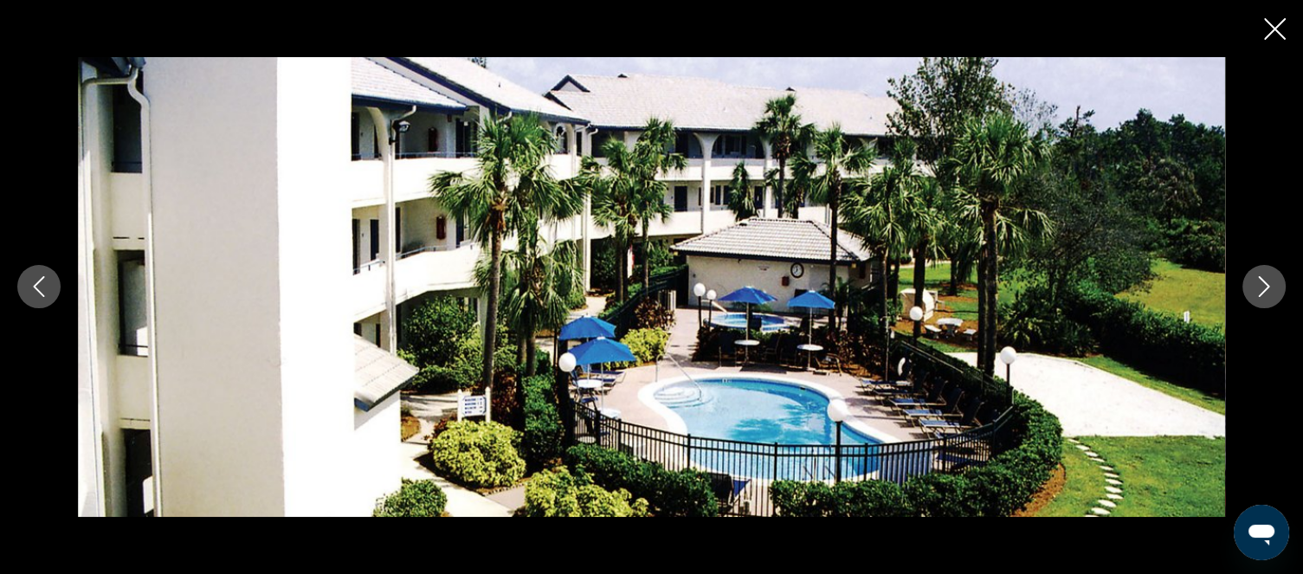
click at [1259, 281] on icon "Next image" at bounding box center [1264, 286] width 21 height 21
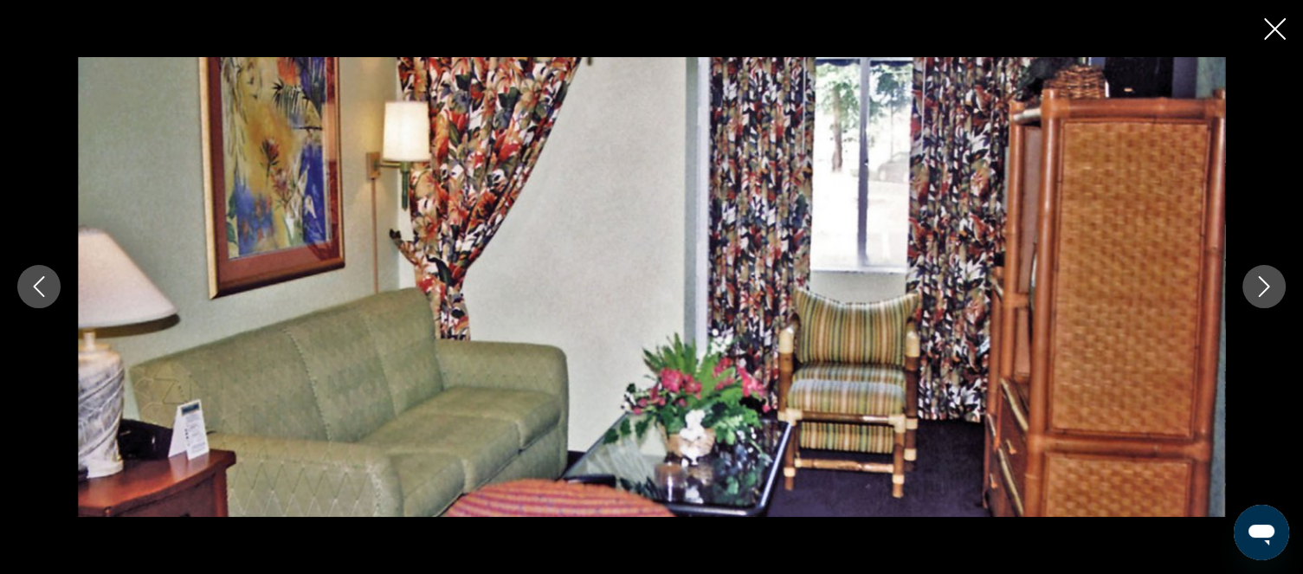
click at [1261, 294] on icon "Next image" at bounding box center [1264, 287] width 11 height 21
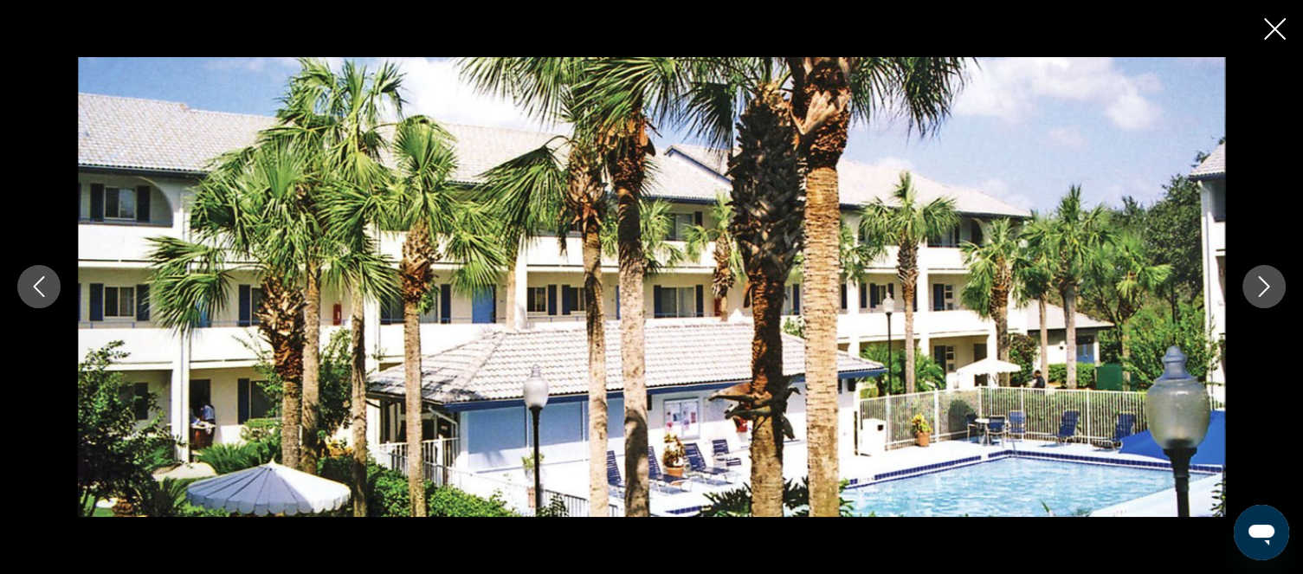
click at [1250, 294] on button "Next image" at bounding box center [1263, 286] width 43 height 43
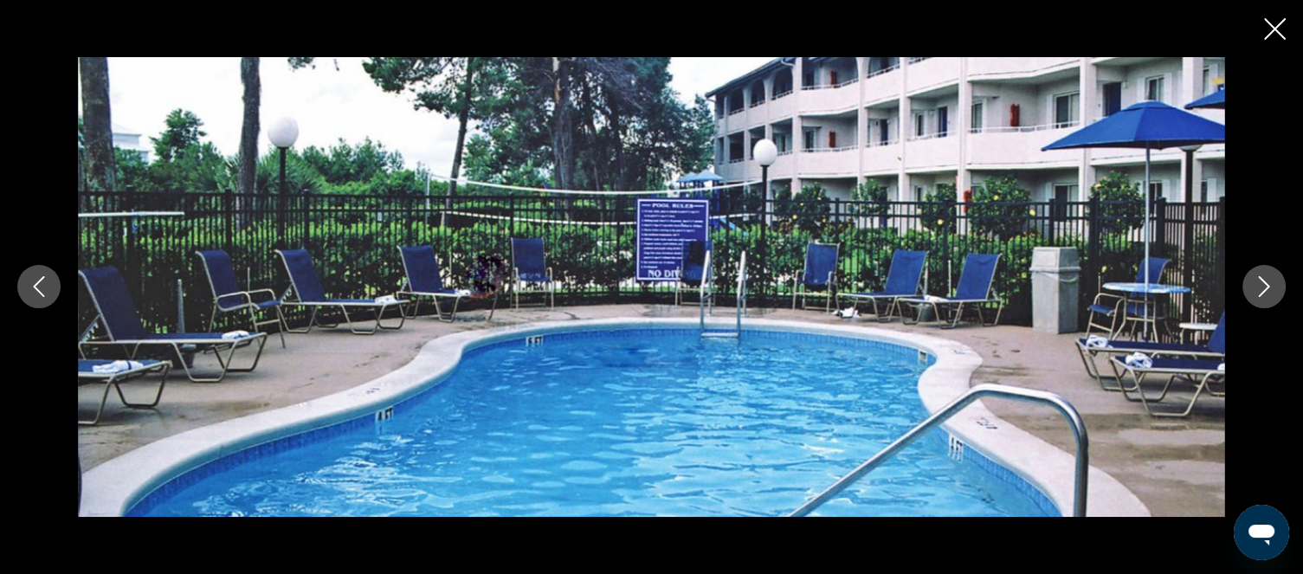
click at [1265, 291] on icon "Next image" at bounding box center [1264, 286] width 21 height 21
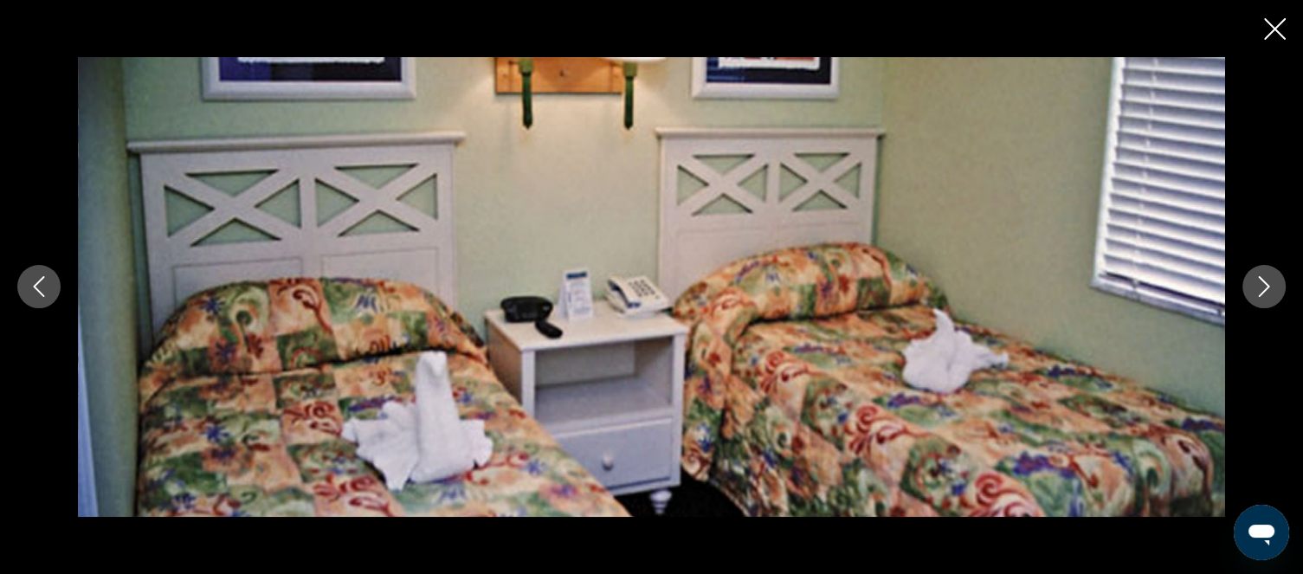
click at [1264, 291] on icon "Next image" at bounding box center [1264, 287] width 11 height 21
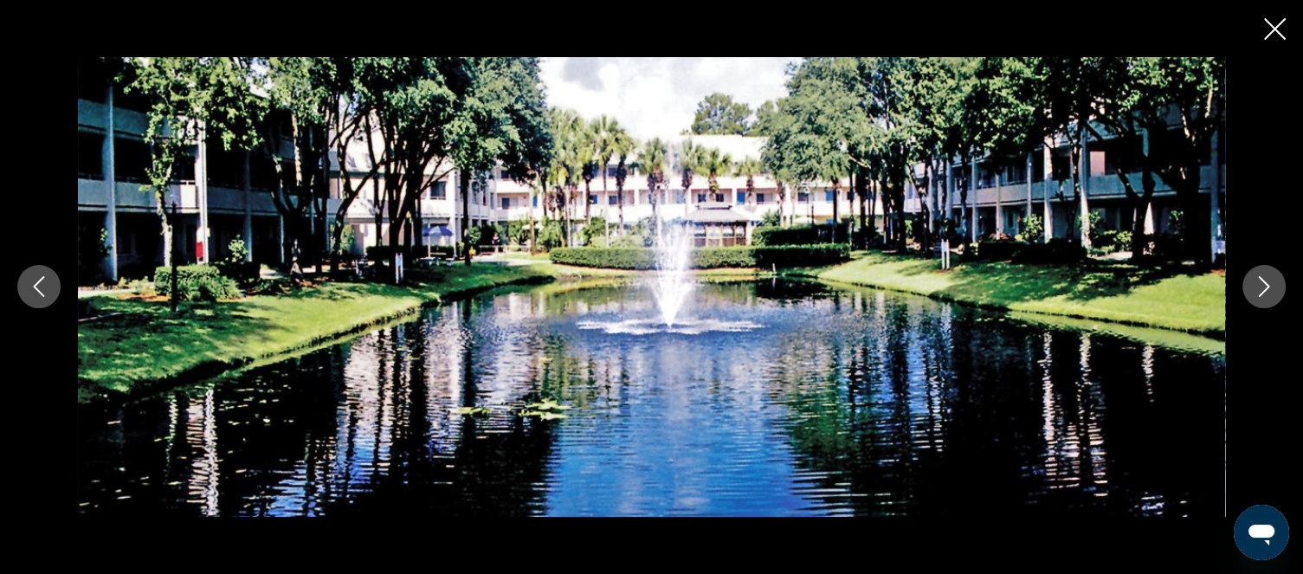
click at [1254, 284] on icon "Next image" at bounding box center [1264, 286] width 21 height 21
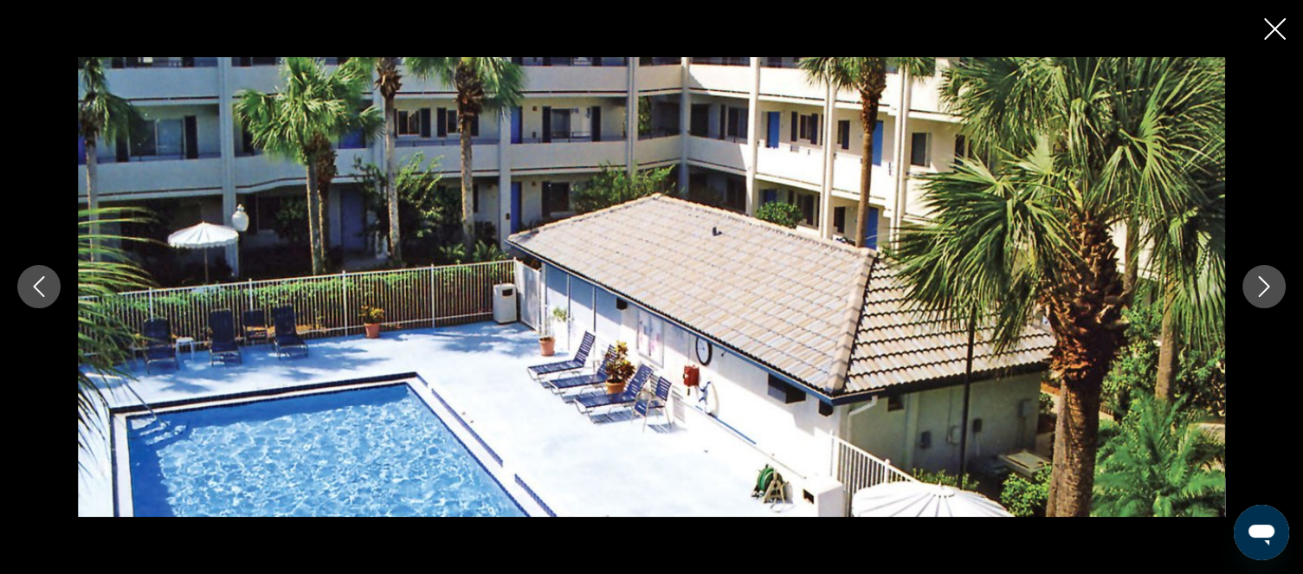
click at [1267, 300] on button "Next image" at bounding box center [1263, 286] width 43 height 43
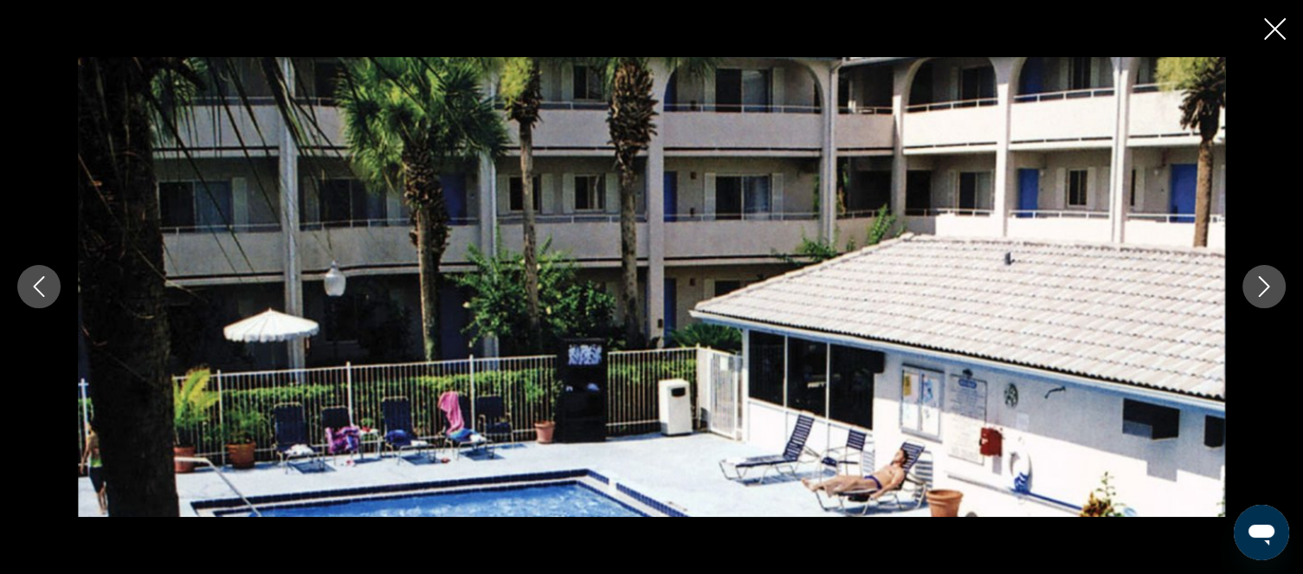
click at [1266, 284] on icon "Next image" at bounding box center [1264, 287] width 11 height 21
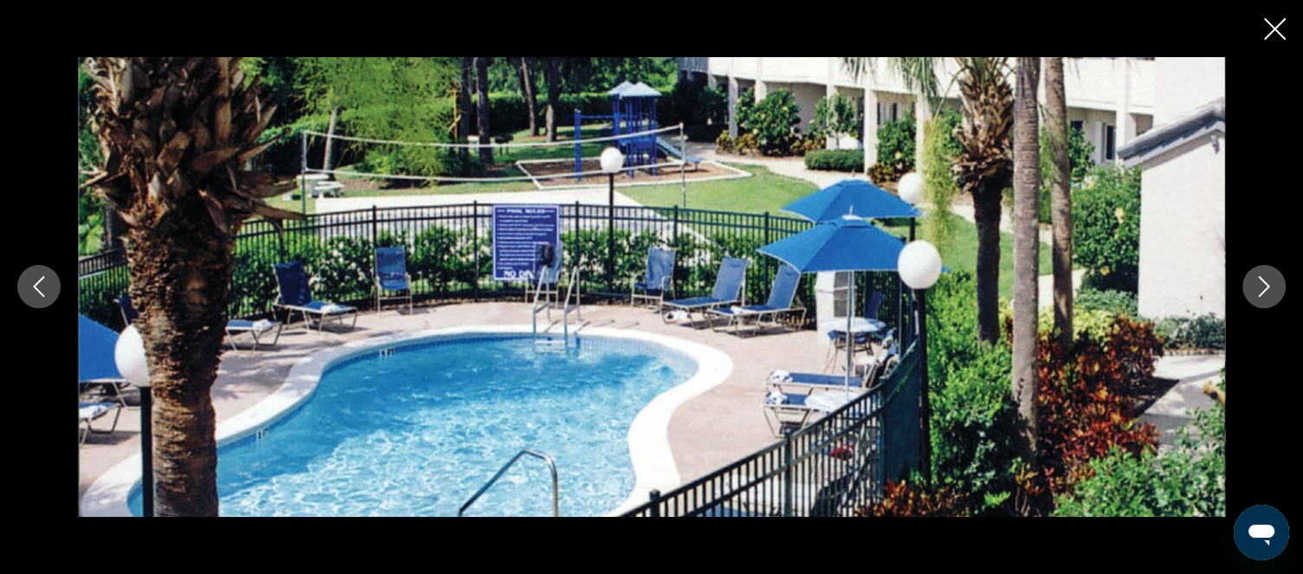
click at [1259, 285] on icon "Next image" at bounding box center [1264, 286] width 21 height 21
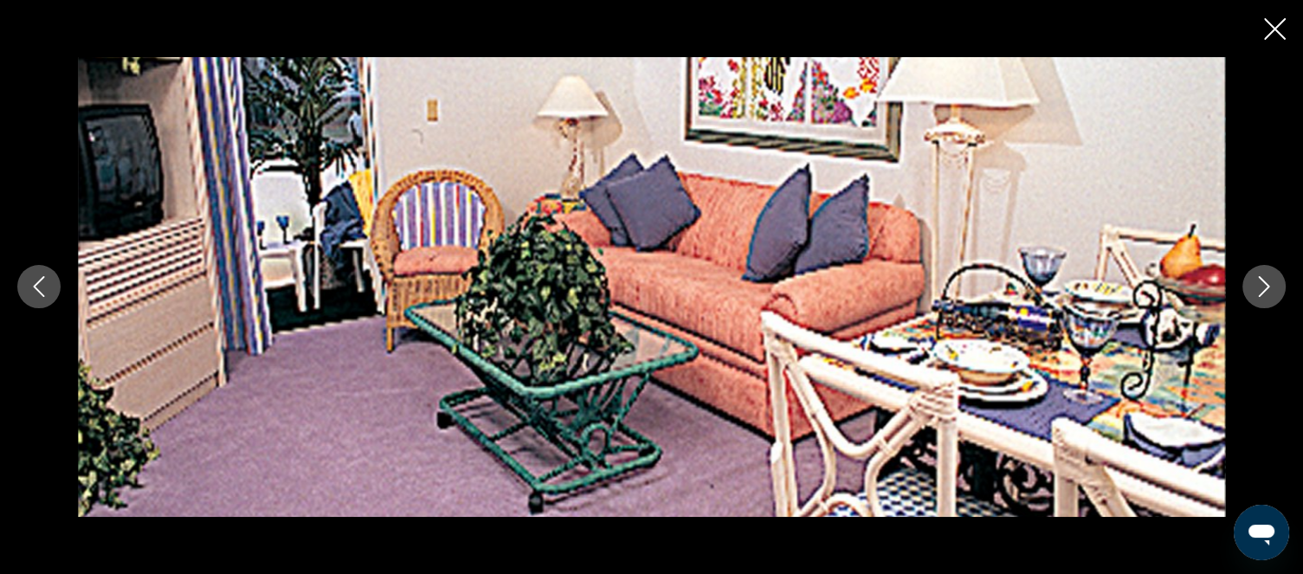
click at [1264, 30] on icon "Close slideshow" at bounding box center [1275, 29] width 22 height 22
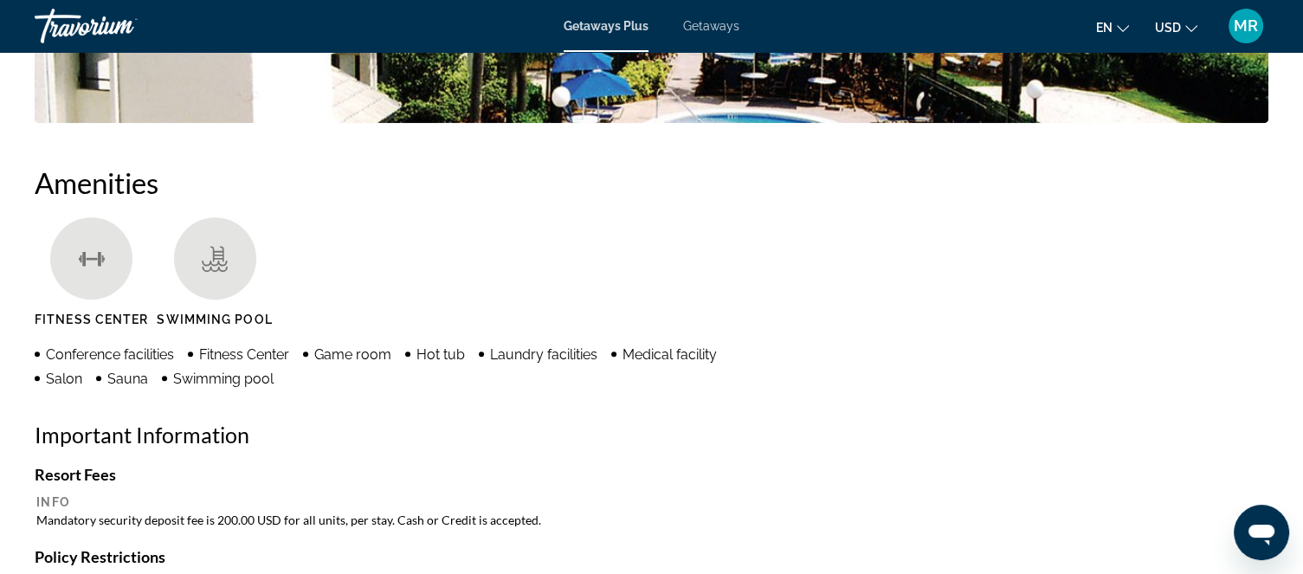
click at [777, 412] on div "Amenities [GEOGRAPHIC_DATA] Swimming Pool Conference facilities Fitness Center …" at bounding box center [652, 493] width 1234 height 657
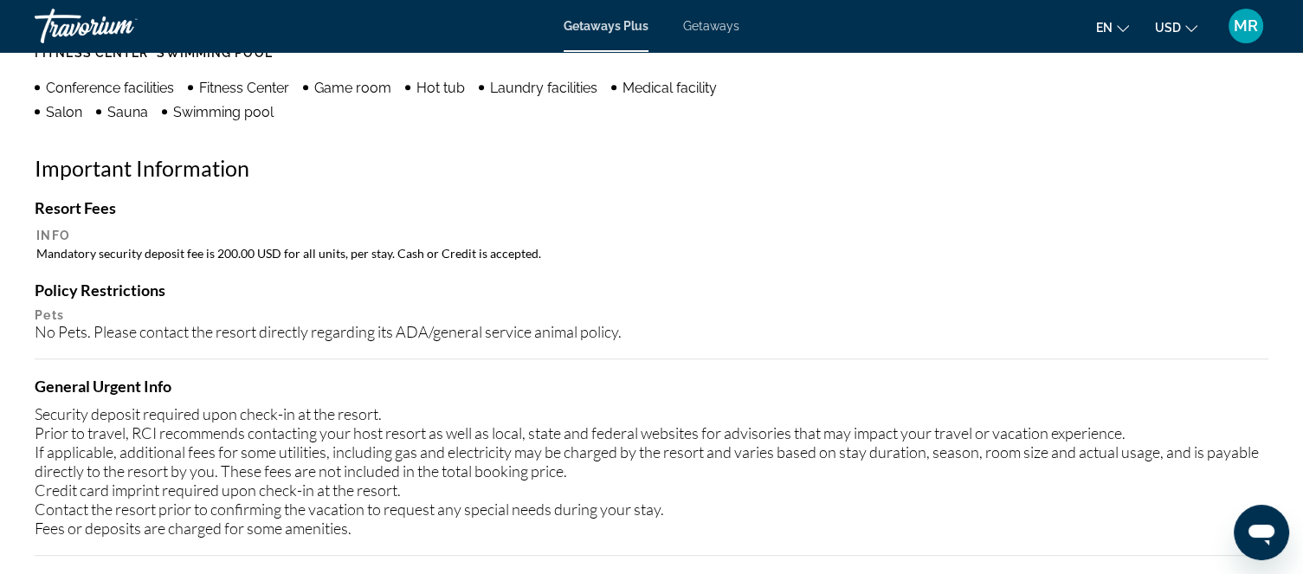
scroll to position [1517, 0]
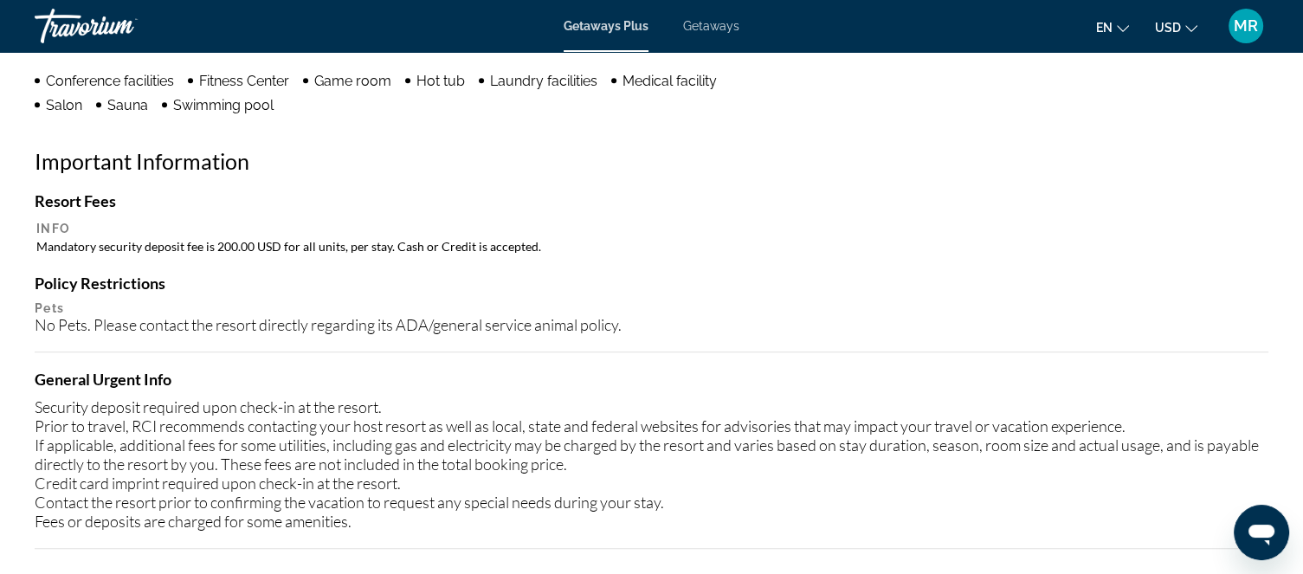
click at [719, 331] on div "No Pets. Please contact the resort directly regarding its ADA/general service a…" at bounding box center [652, 324] width 1234 height 19
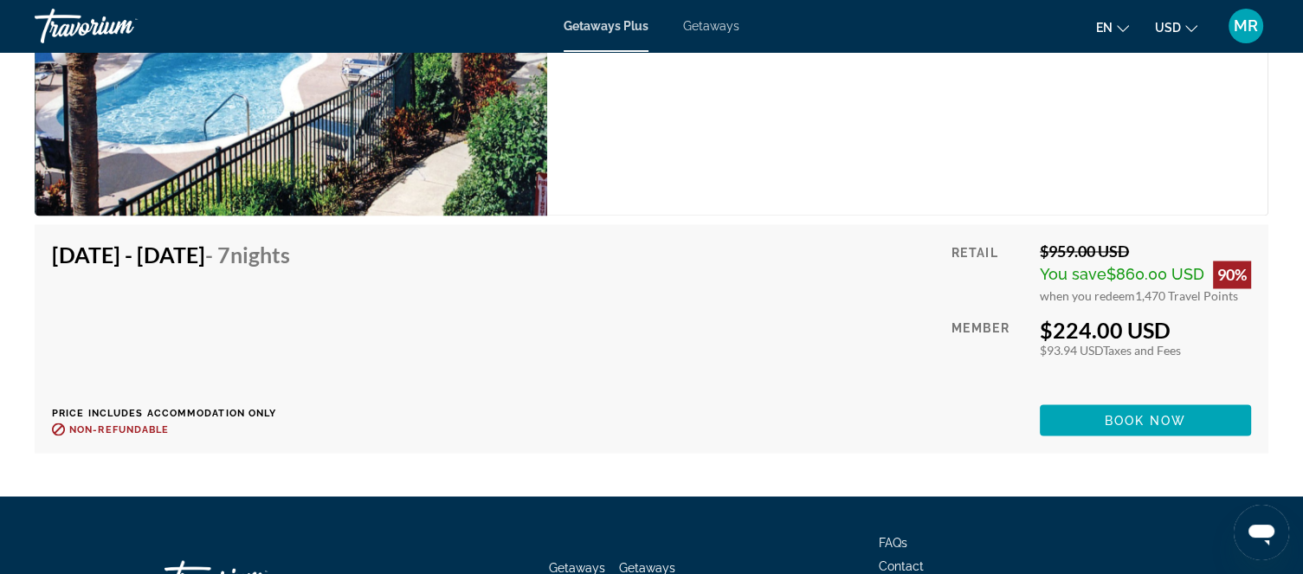
scroll to position [2937, 0]
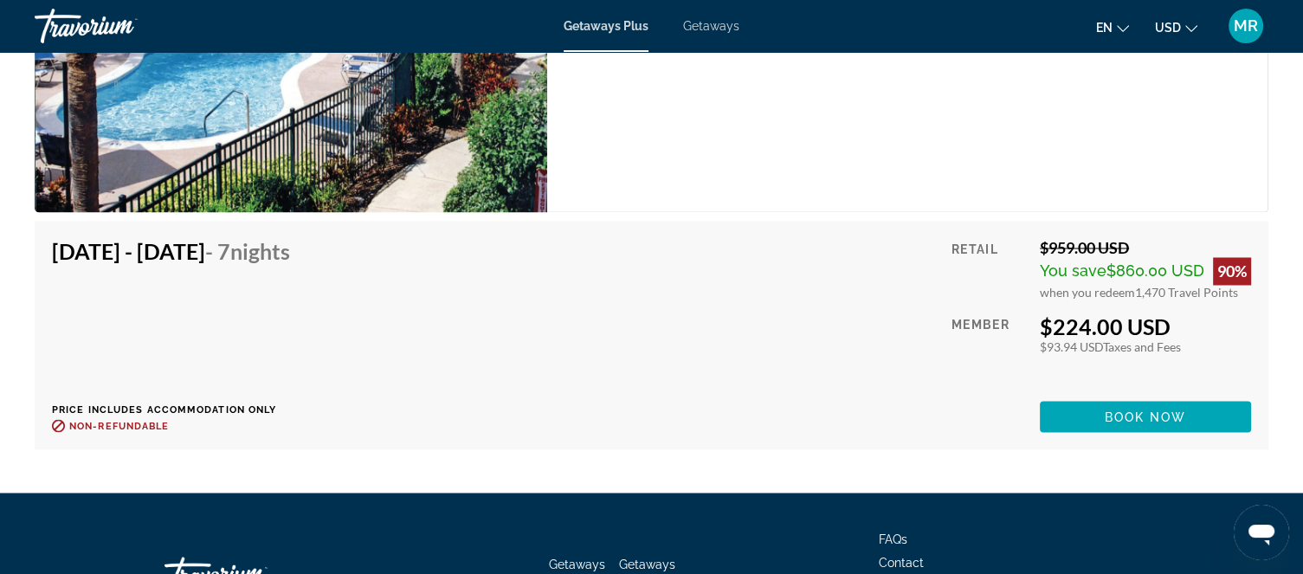
click at [580, 349] on div "[DATE] - [DATE] - 7 Nights Price includes accommodation only Refundable until :…" at bounding box center [651, 335] width 1199 height 194
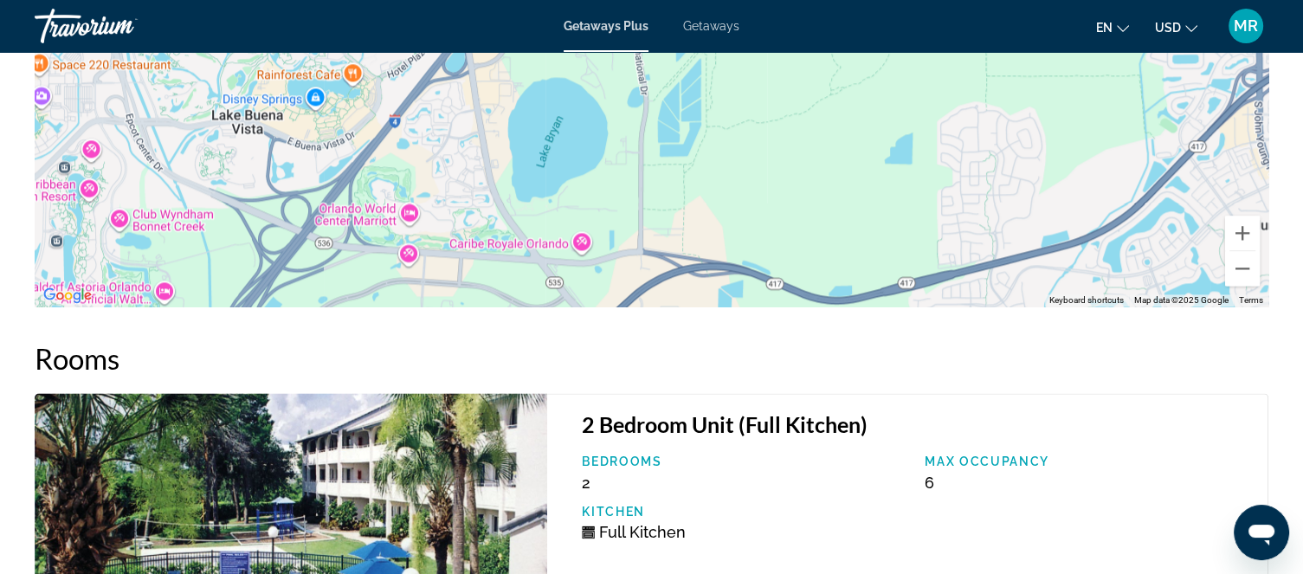
scroll to position [2362, 0]
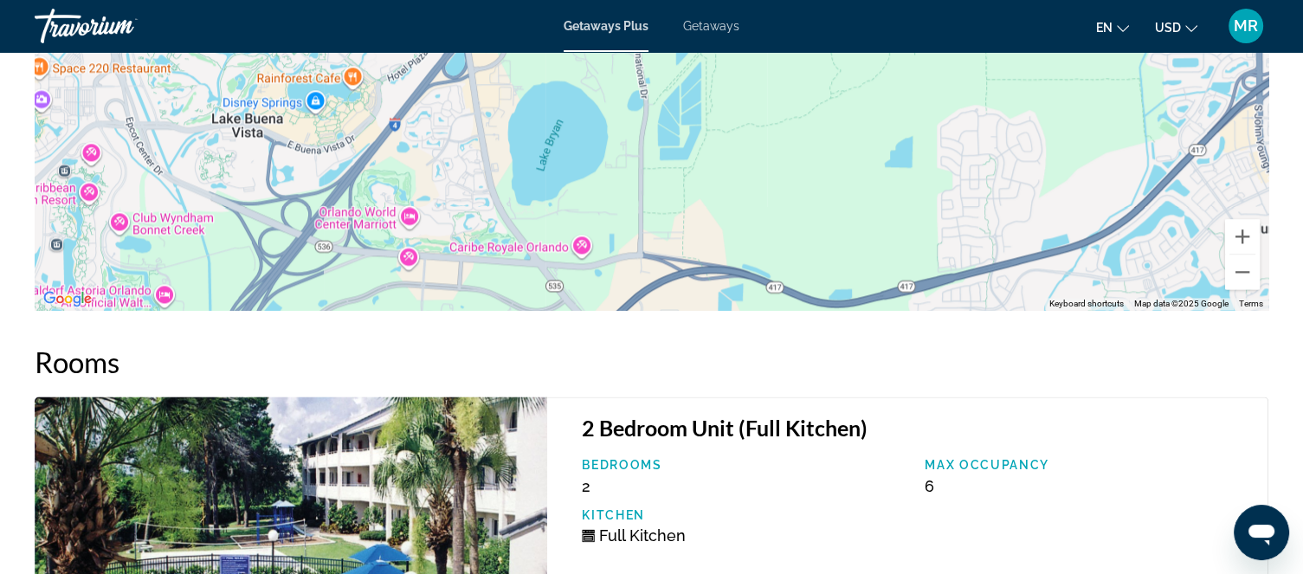
click at [717, 27] on span "Getaways" at bounding box center [711, 26] width 56 height 14
